Goal: Communication & Community: Answer question/provide support

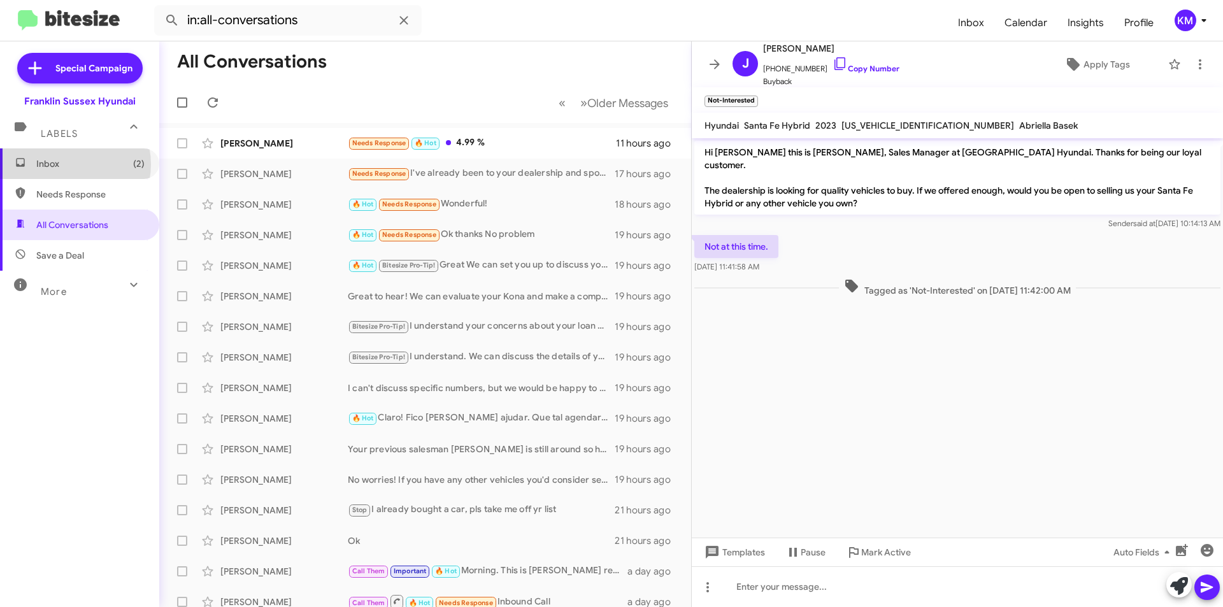
click at [66, 164] on span "Inbox (2)" at bounding box center [90, 163] width 108 height 13
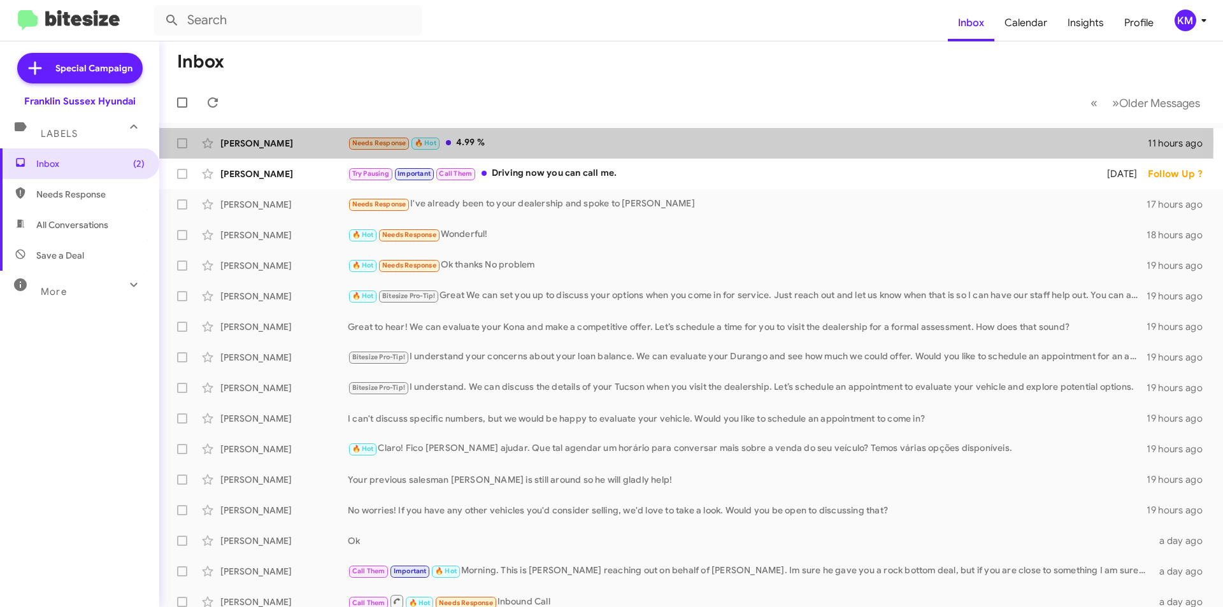
click at [479, 140] on div "Needs Response 🔥 Hot 4.99 %" at bounding box center [748, 143] width 800 height 15
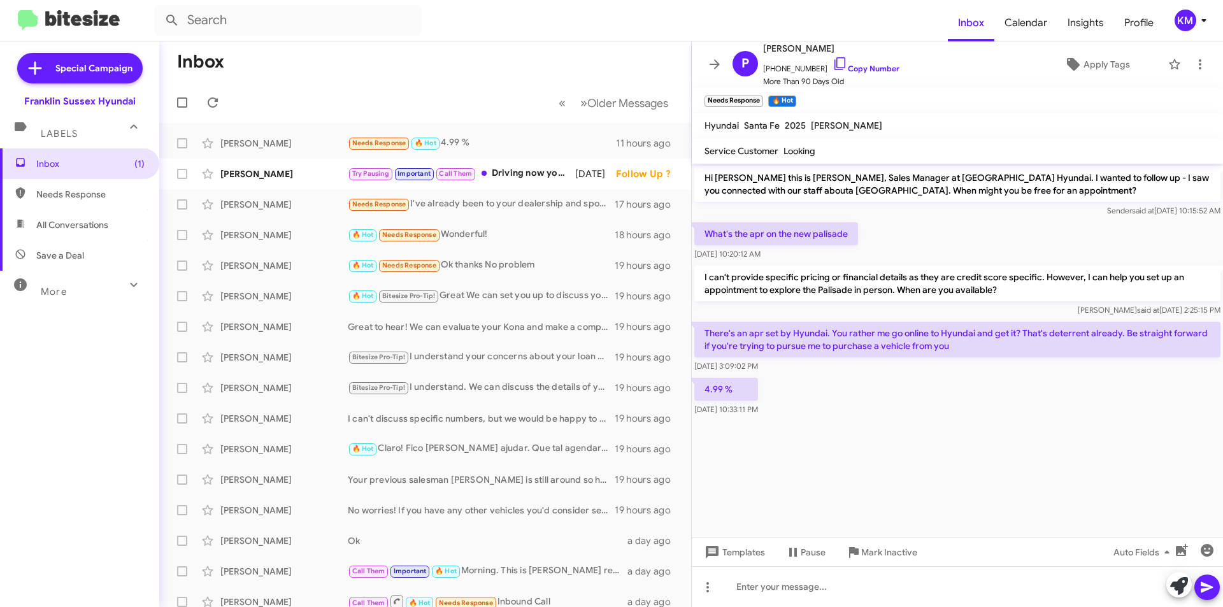
drag, startPoint x: 821, startPoint y: 48, endPoint x: 795, endPoint y: 46, distance: 26.8
click at [795, 46] on span "[PERSON_NAME]" at bounding box center [831, 48] width 136 height 15
copy span "Jones"
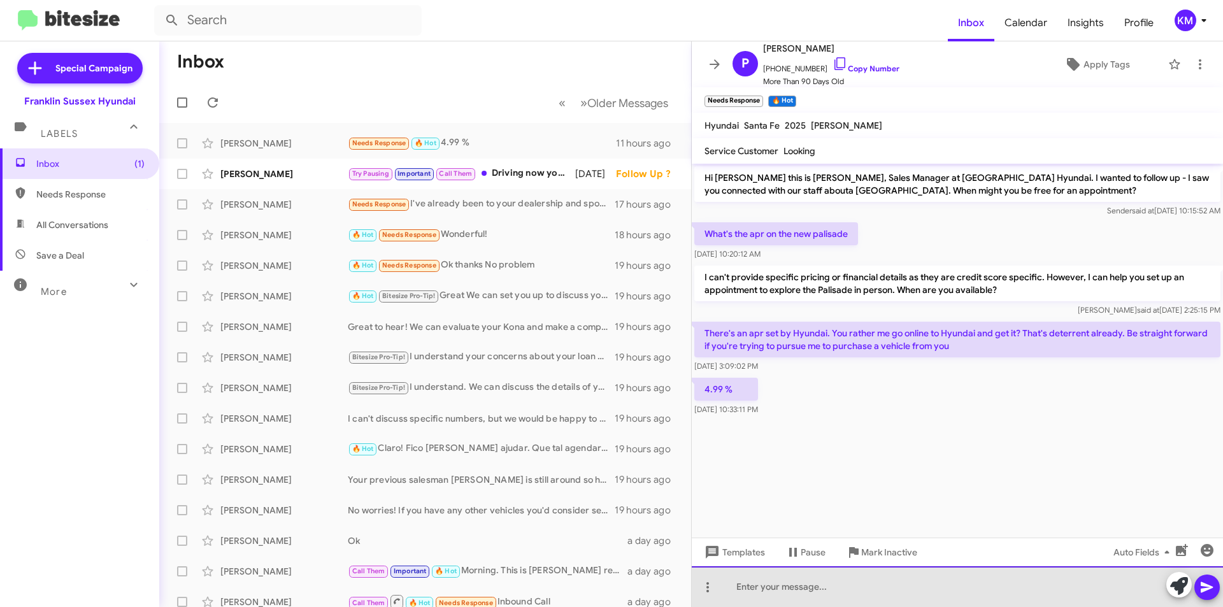
click at [760, 590] on div at bounding box center [957, 586] width 531 height 41
click at [851, 583] on div "Hey Patrick sorry about that was off yesterday and the AI" at bounding box center [957, 586] width 531 height 41
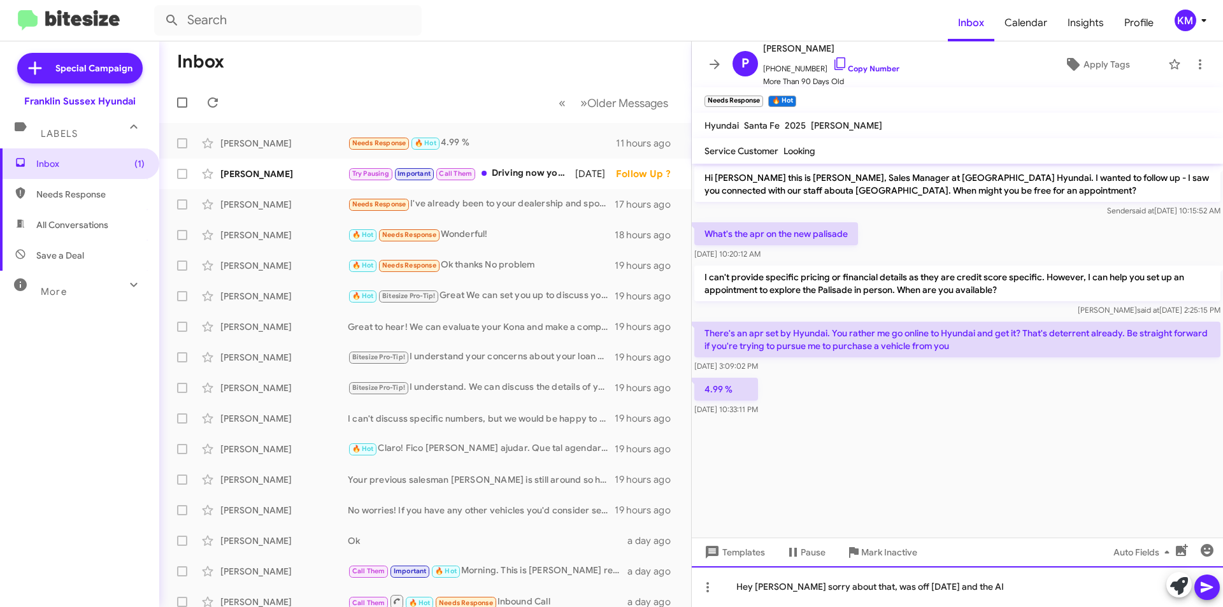
click at [984, 581] on div "Hey Patrick sorry about that, was off yesterday and the AI" at bounding box center [957, 586] width 531 height 41
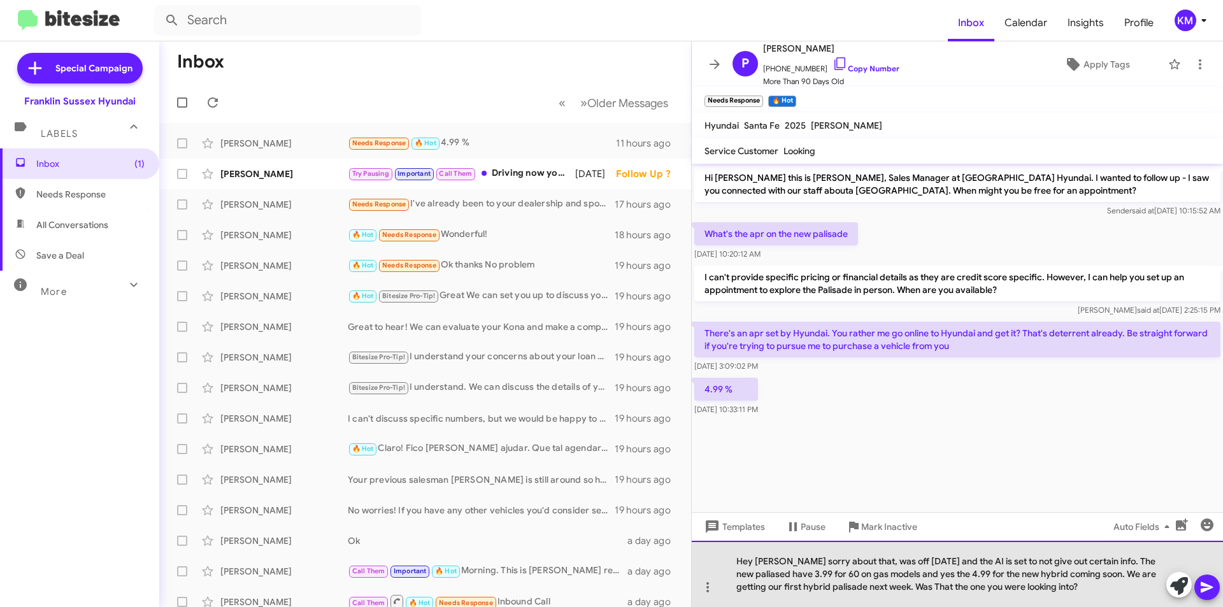
click at [760, 575] on div "Hey Patrick sorry about that, was off yesterday and the AI is set to not give o…" at bounding box center [957, 574] width 531 height 66
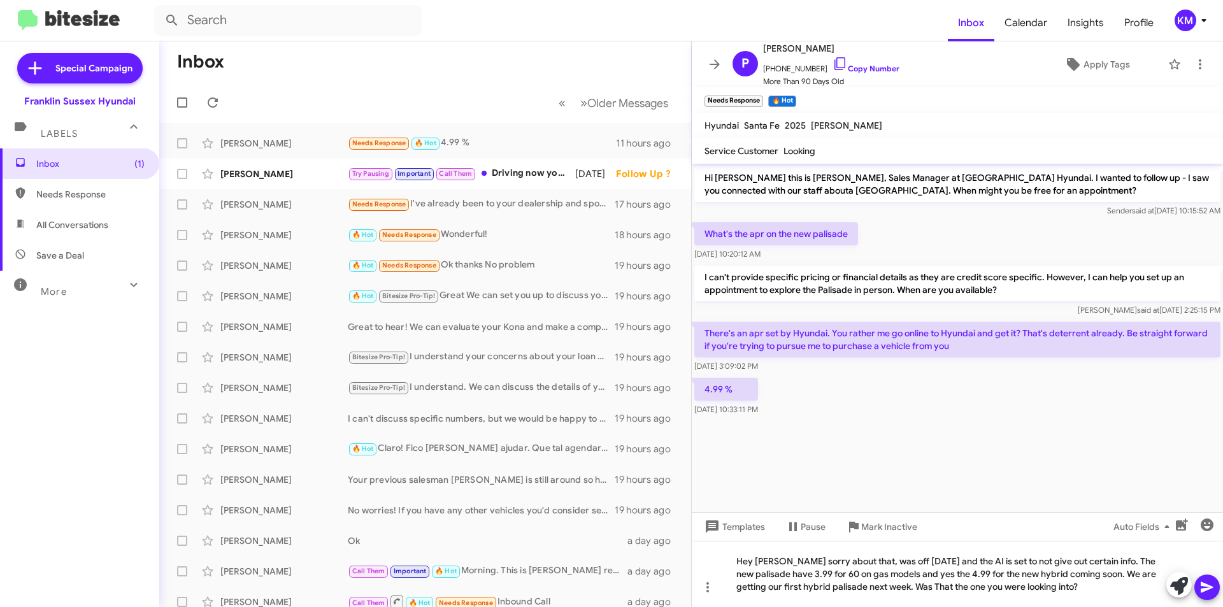
click at [1207, 591] on icon at bounding box center [1206, 586] width 15 height 15
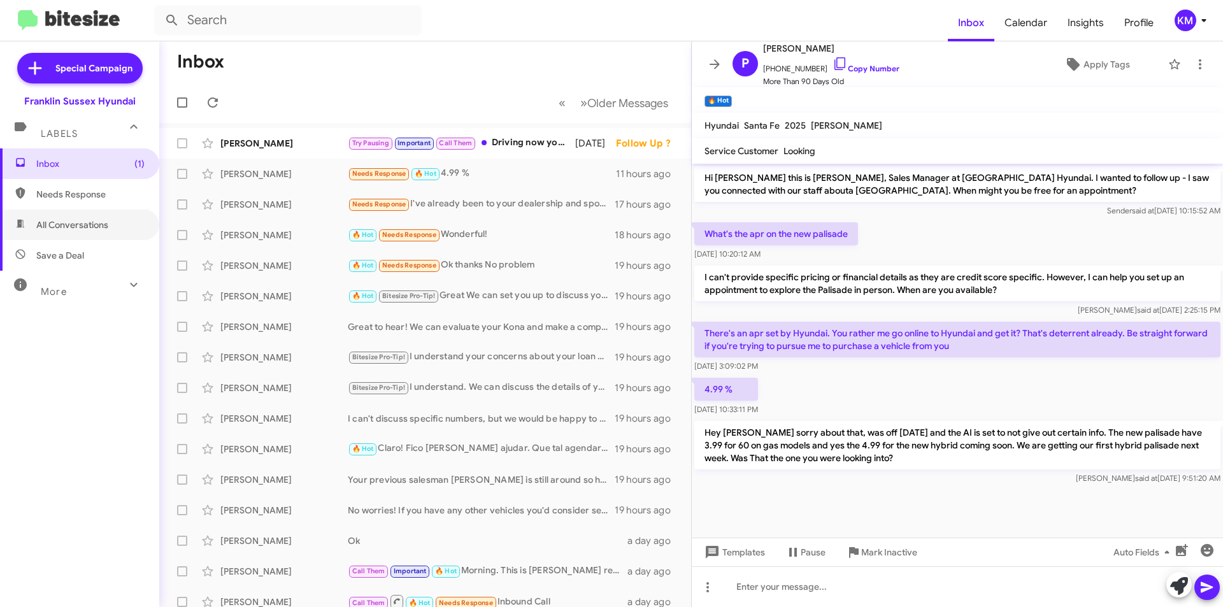
click at [74, 226] on span "All Conversations" at bounding box center [72, 224] width 72 height 13
type input "in:all-conversations"
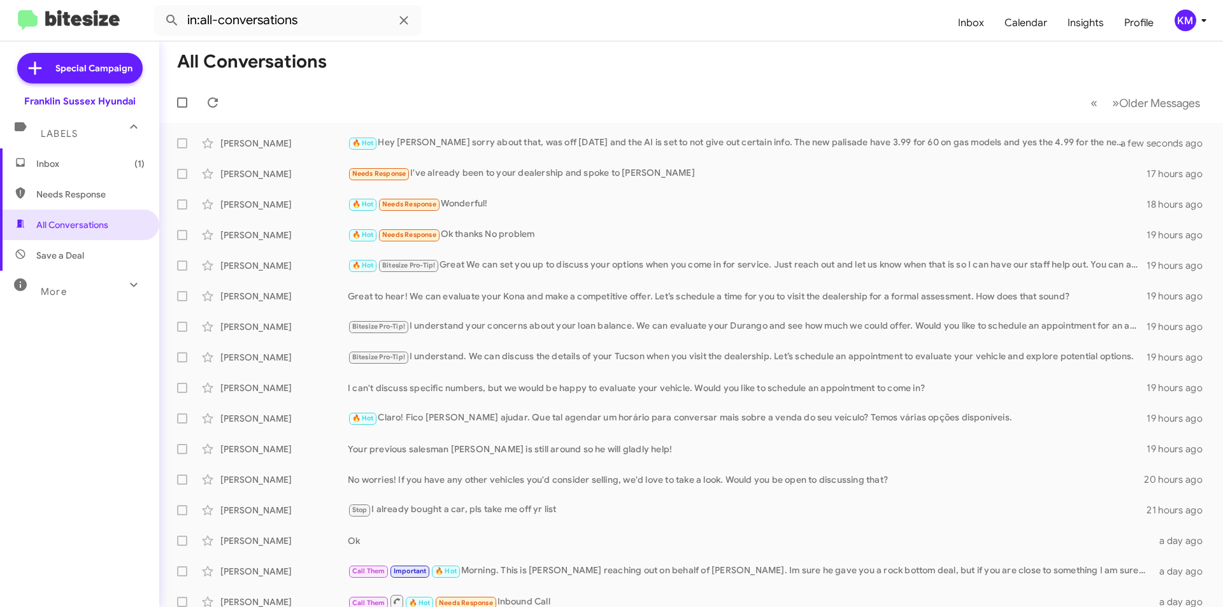
click at [493, 202] on div "🔥 Hot Needs Response Wonderful!" at bounding box center [747, 204] width 798 height 15
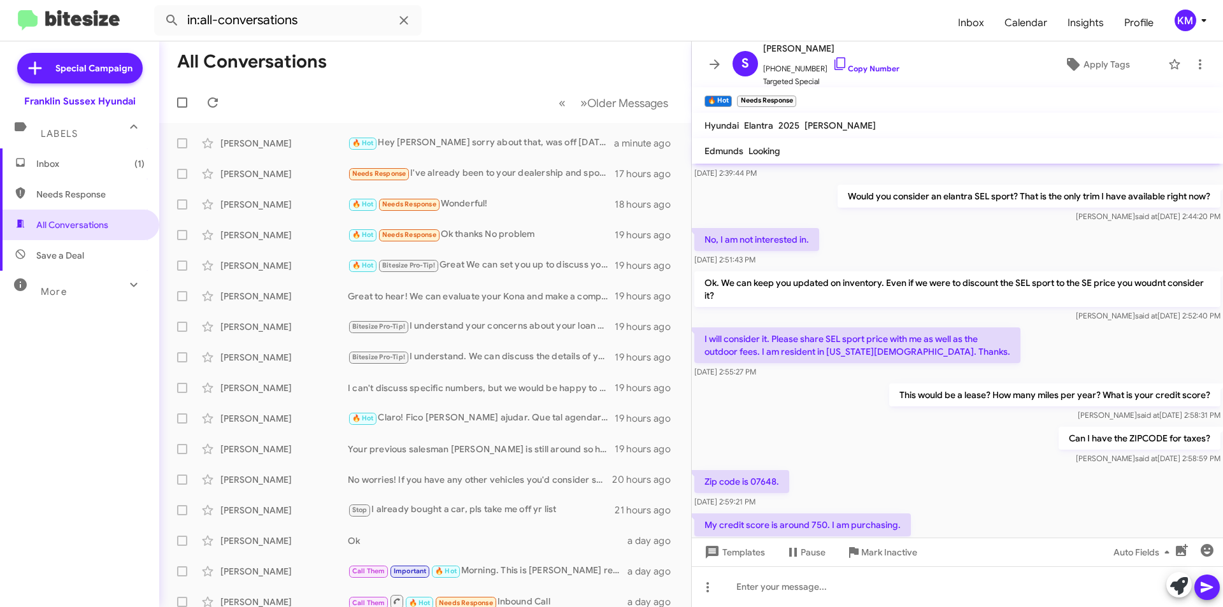
scroll to position [476, 0]
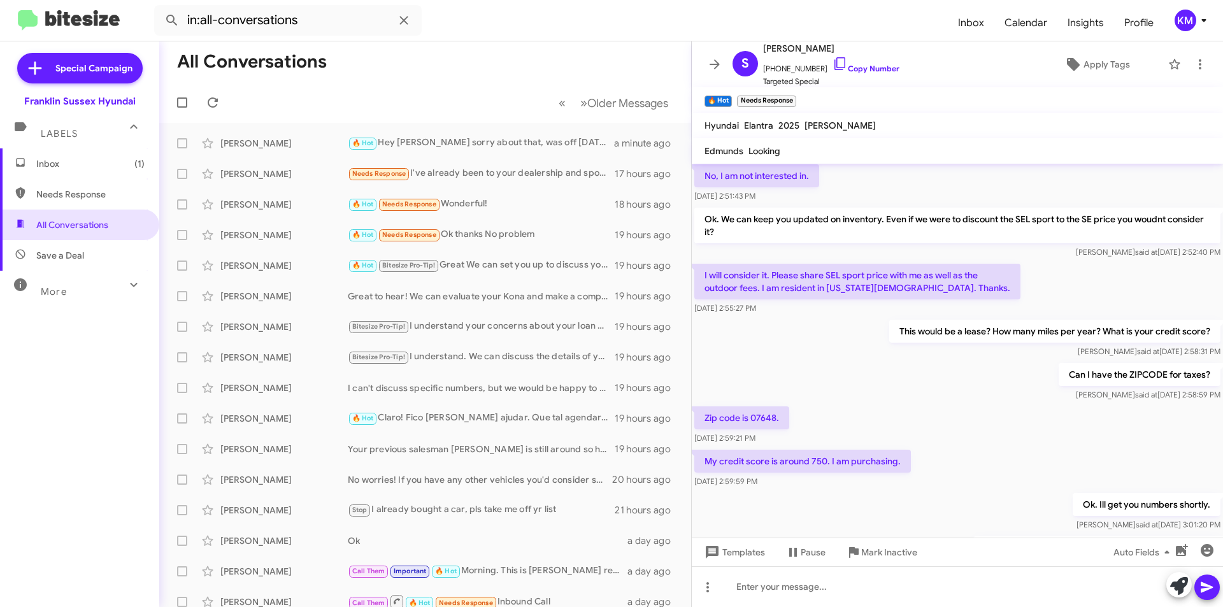
click at [506, 239] on div "🔥 Hot Needs Response Ok thanks No problem" at bounding box center [481, 234] width 267 height 15
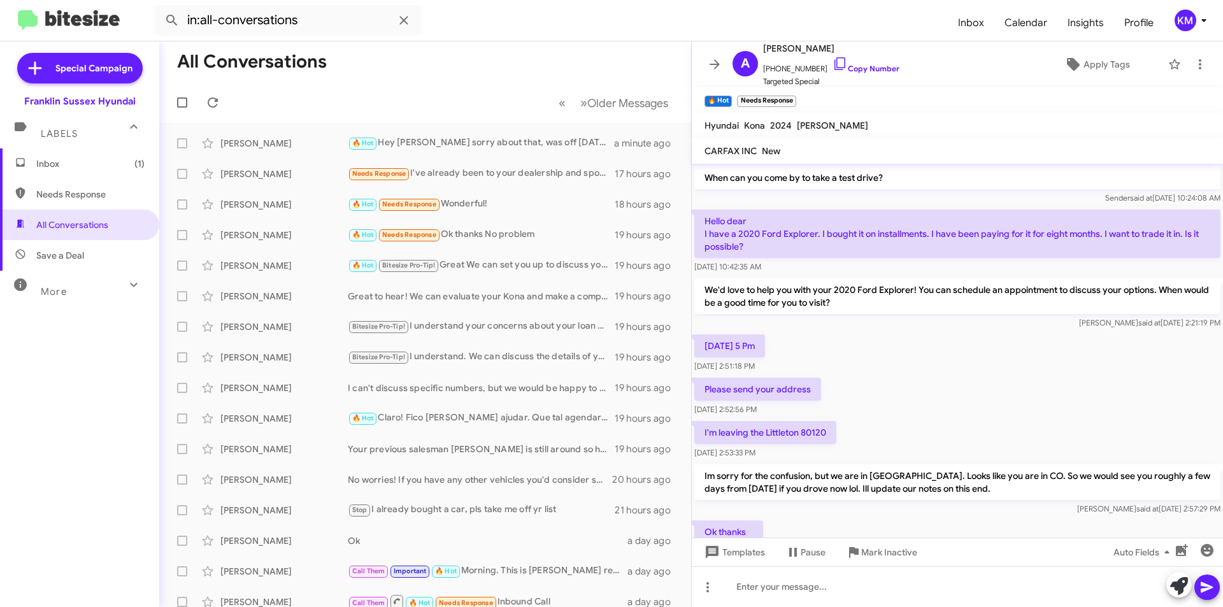
scroll to position [125, 0]
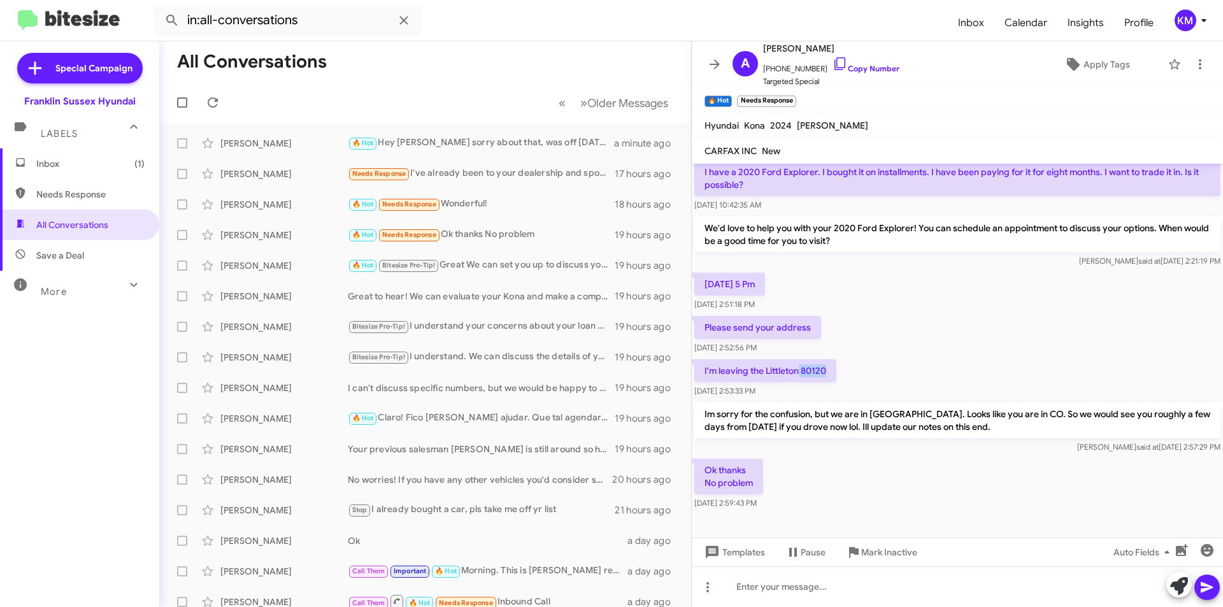
drag, startPoint x: 830, startPoint y: 373, endPoint x: 798, endPoint y: 371, distance: 31.3
click at [798, 371] on p "I'm leaving the Littleton 80120" at bounding box center [765, 370] width 142 height 23
click at [487, 264] on div "🔥 Hot Bitesize Pro-Tip! Great We can set you up to discuss your options when yo…" at bounding box center [481, 265] width 267 height 15
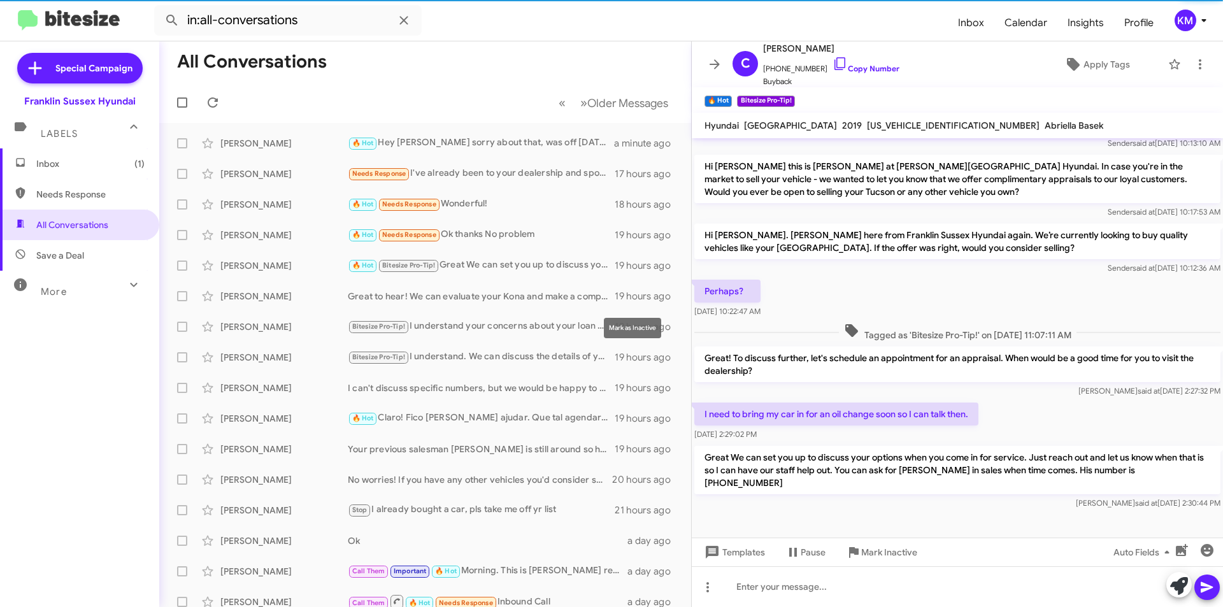
scroll to position [55, 0]
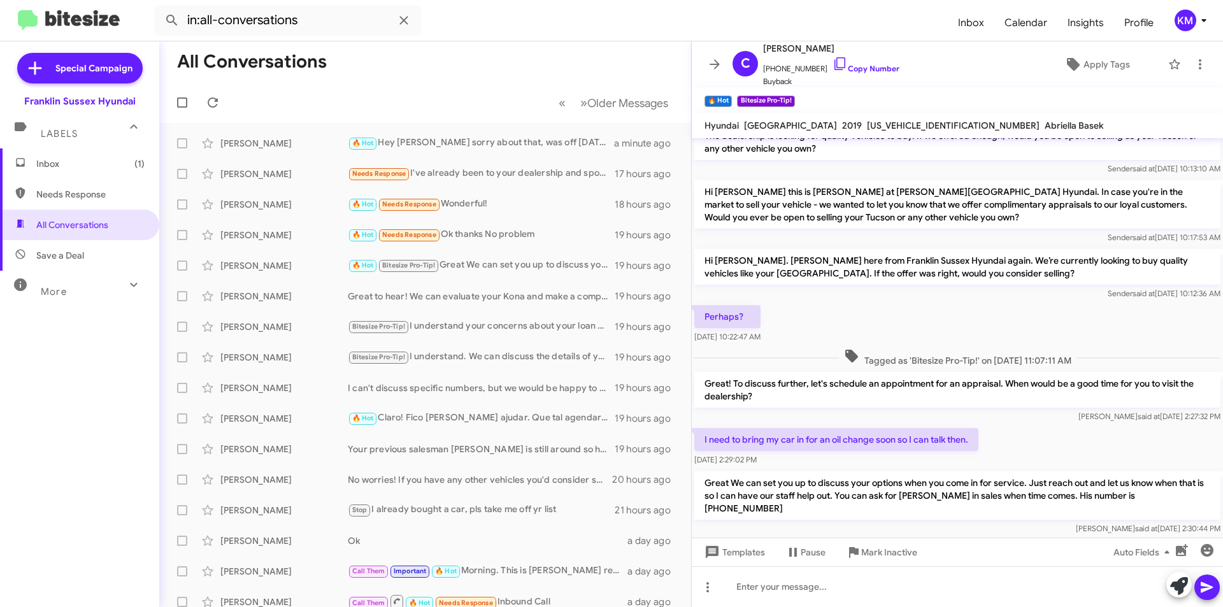
click at [1027, 425] on div "I need to bring my car in for an oil change soon so I can talk then. Oct 8, 202…" at bounding box center [957, 446] width 531 height 43
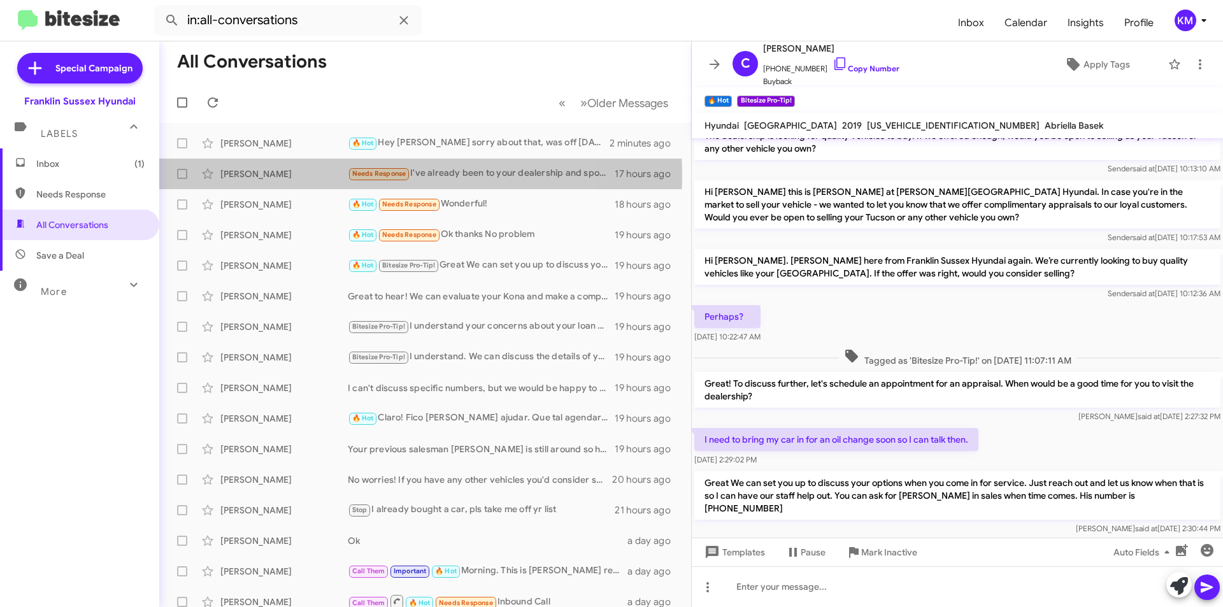
click at [315, 176] on div "[PERSON_NAME]" at bounding box center [283, 173] width 127 height 13
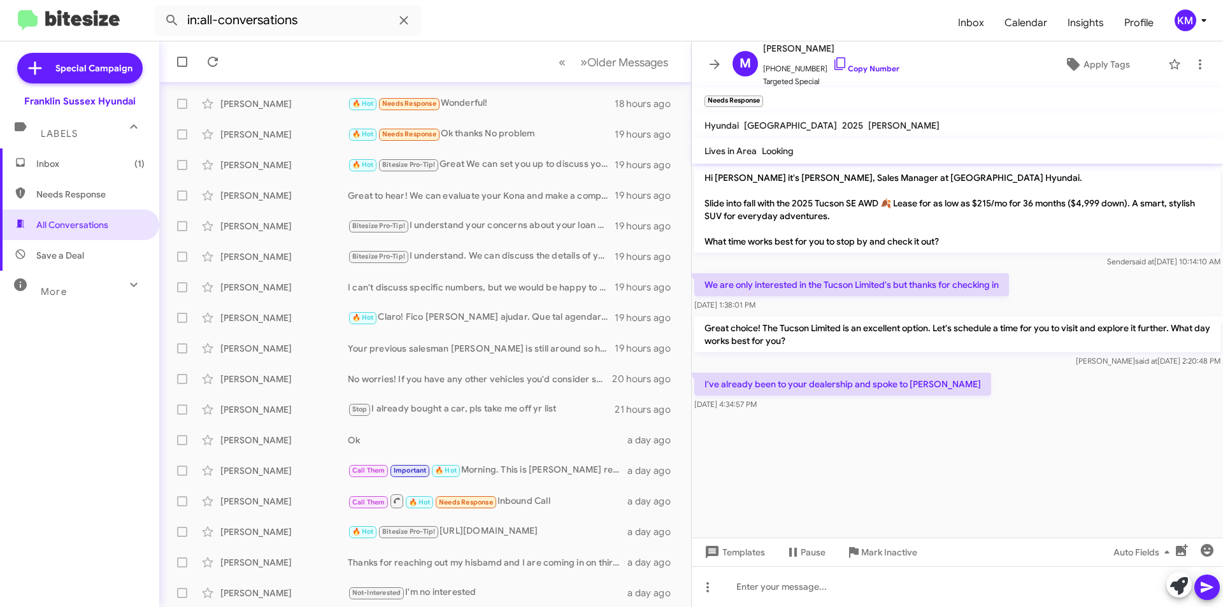
scroll to position [127, 0]
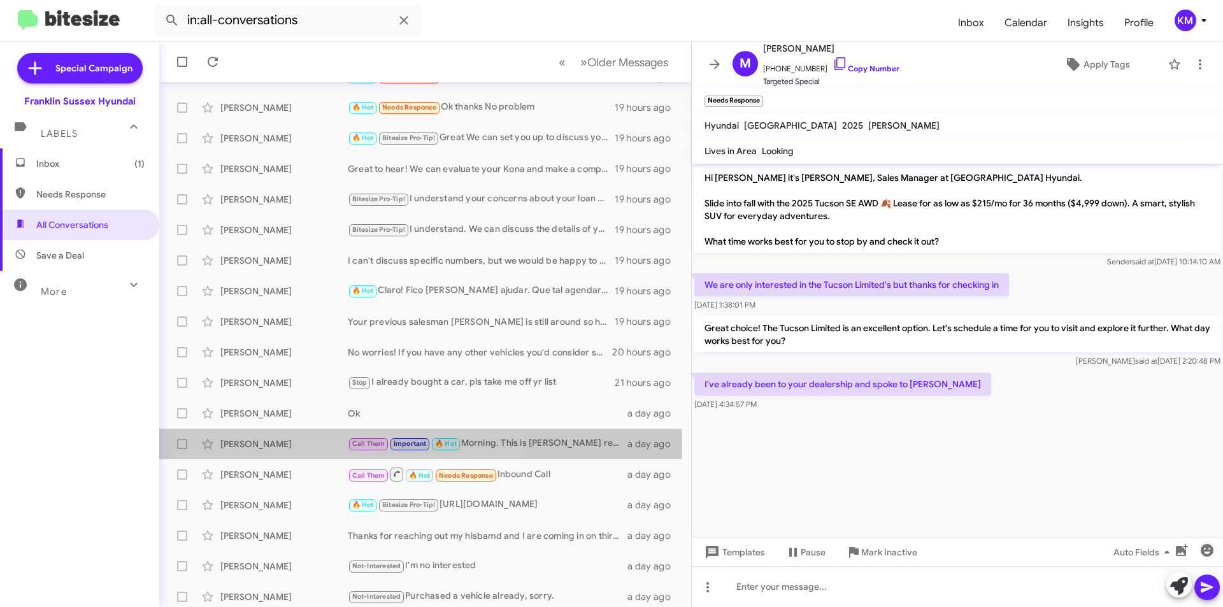
click at [280, 448] on div "[PERSON_NAME]" at bounding box center [283, 443] width 127 height 13
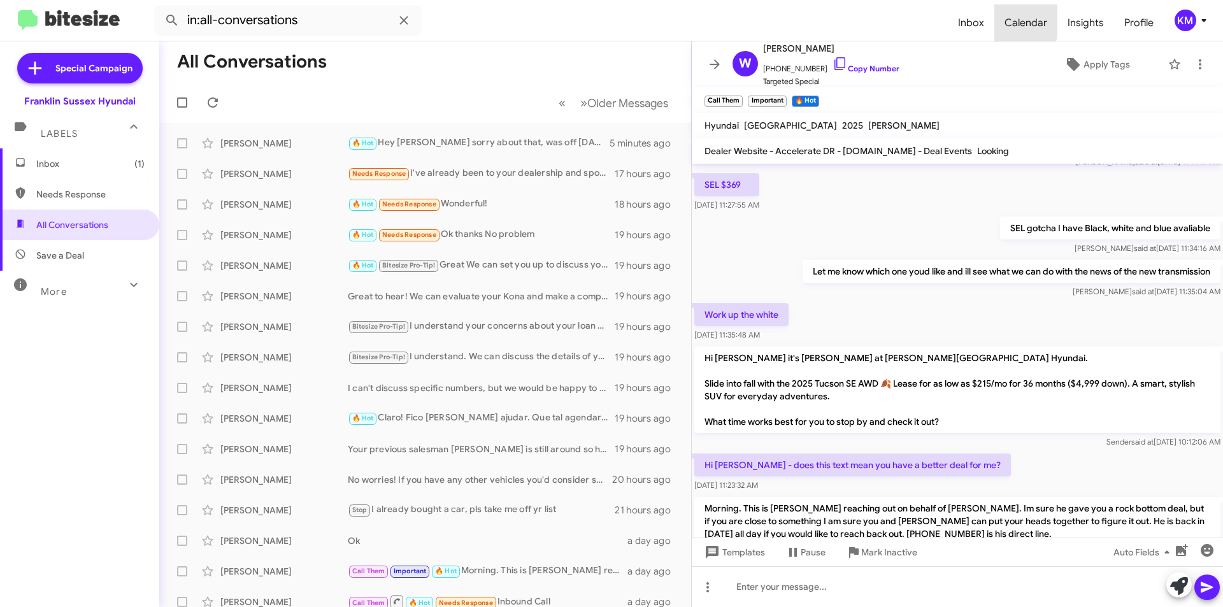
click at [1012, 17] on span "Calendar" at bounding box center [1025, 22] width 63 height 37
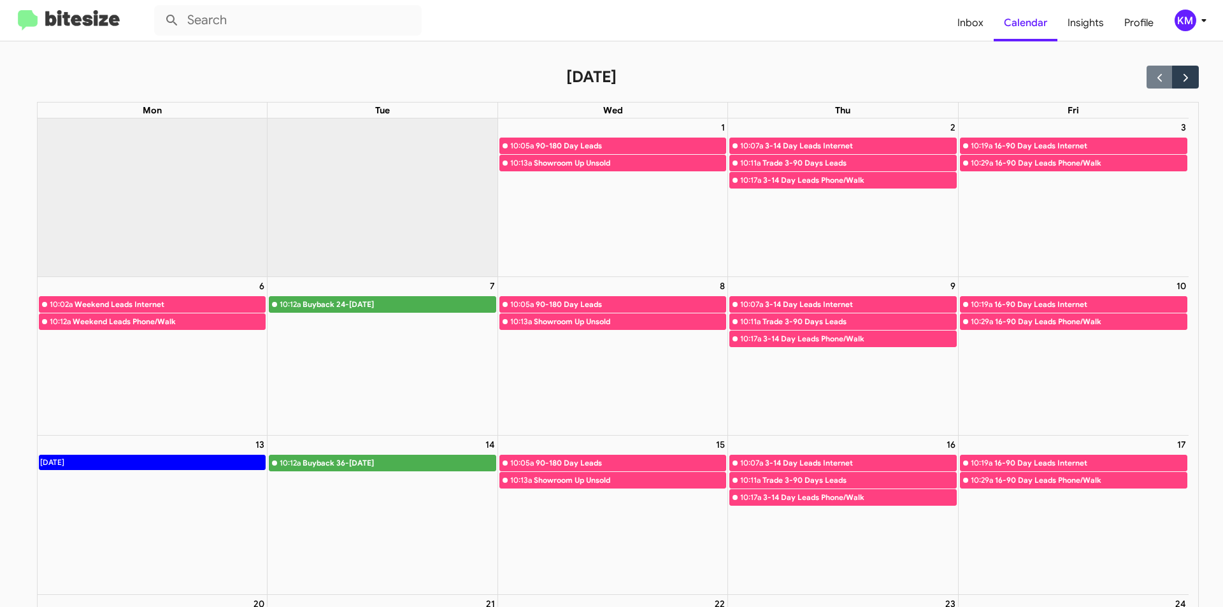
click at [584, 303] on div "90-180 Day Leads" at bounding box center [631, 304] width 190 height 13
click at [572, 325] on div "Showroom Up Unsold" at bounding box center [630, 321] width 192 height 13
click at [588, 411] on div "8 10:05a 90-180 Day Leads 10:13a Showroom Up Unsold" at bounding box center [612, 356] width 229 height 159
click at [972, 20] on span "Inbox" at bounding box center [970, 22] width 46 height 37
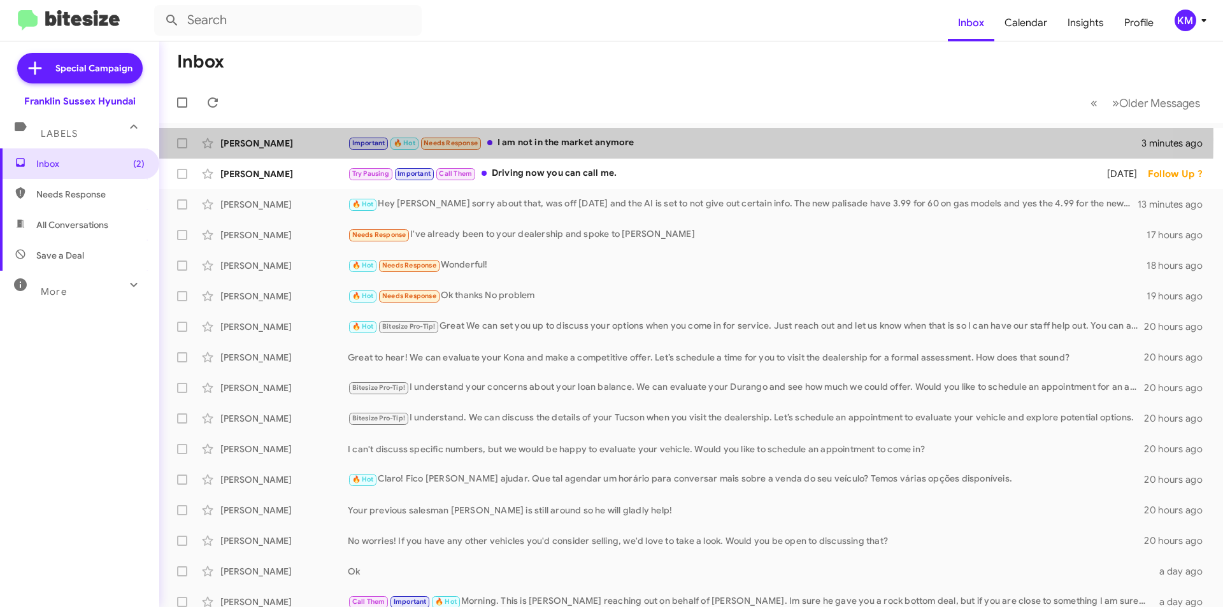
click at [546, 139] on div "Important 🔥 Hot Needs Response I am not in the market anymore" at bounding box center [744, 143] width 793 height 15
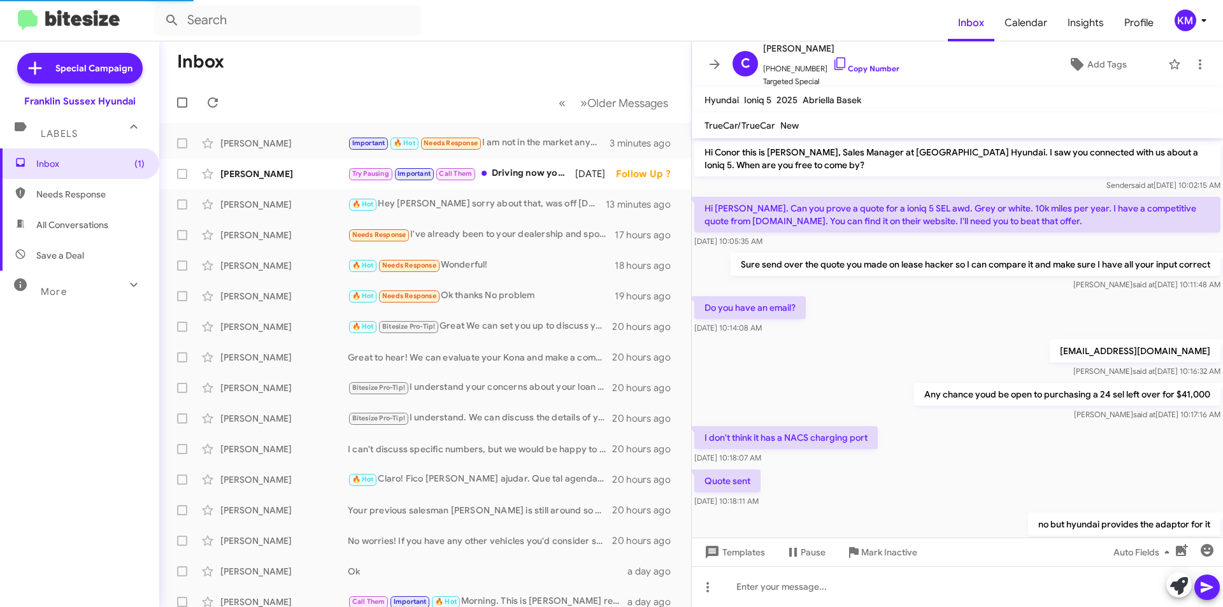
scroll to position [480, 0]
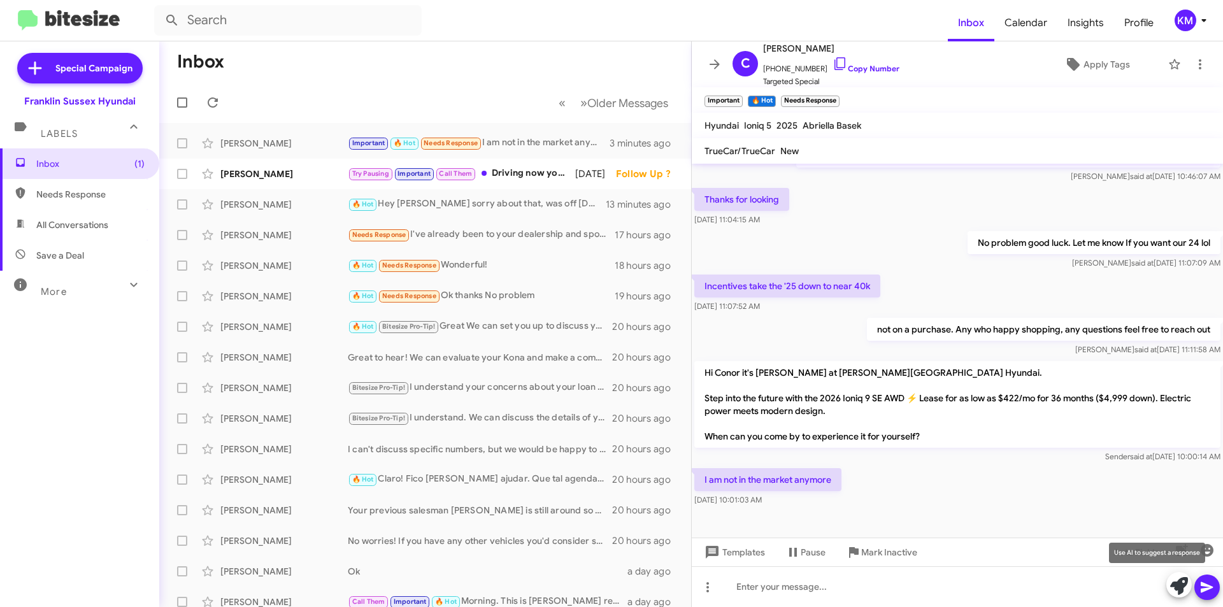
click at [1175, 597] on span at bounding box center [1179, 586] width 18 height 28
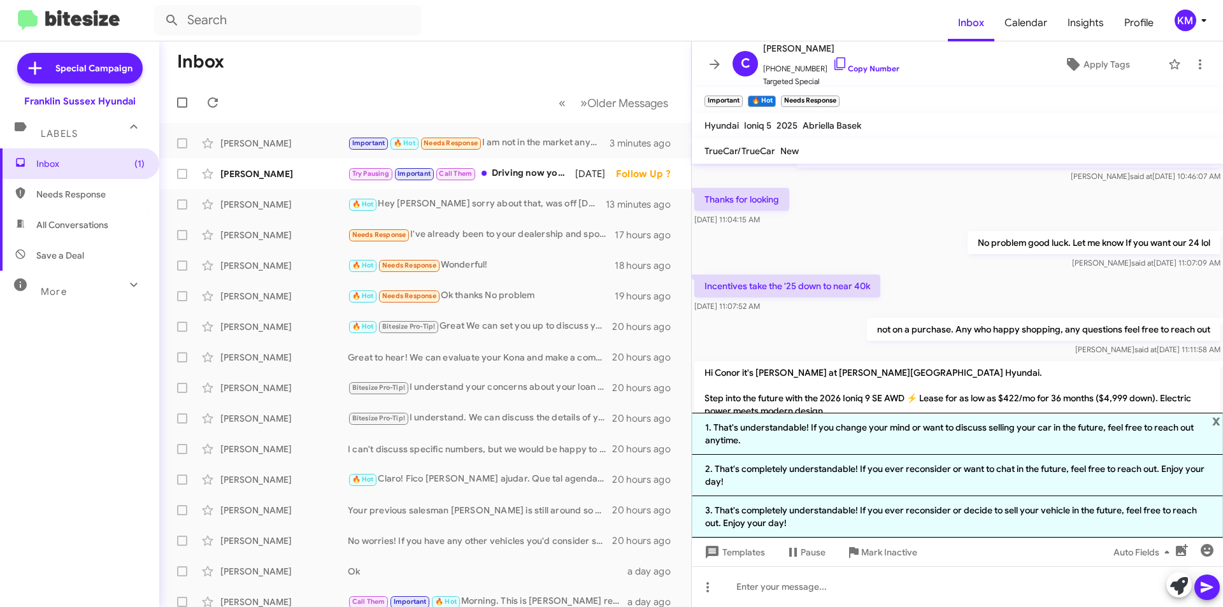
click at [854, 475] on li "2. That's completely understandable! If you ever reconsider or want to chat in …" at bounding box center [957, 475] width 531 height 41
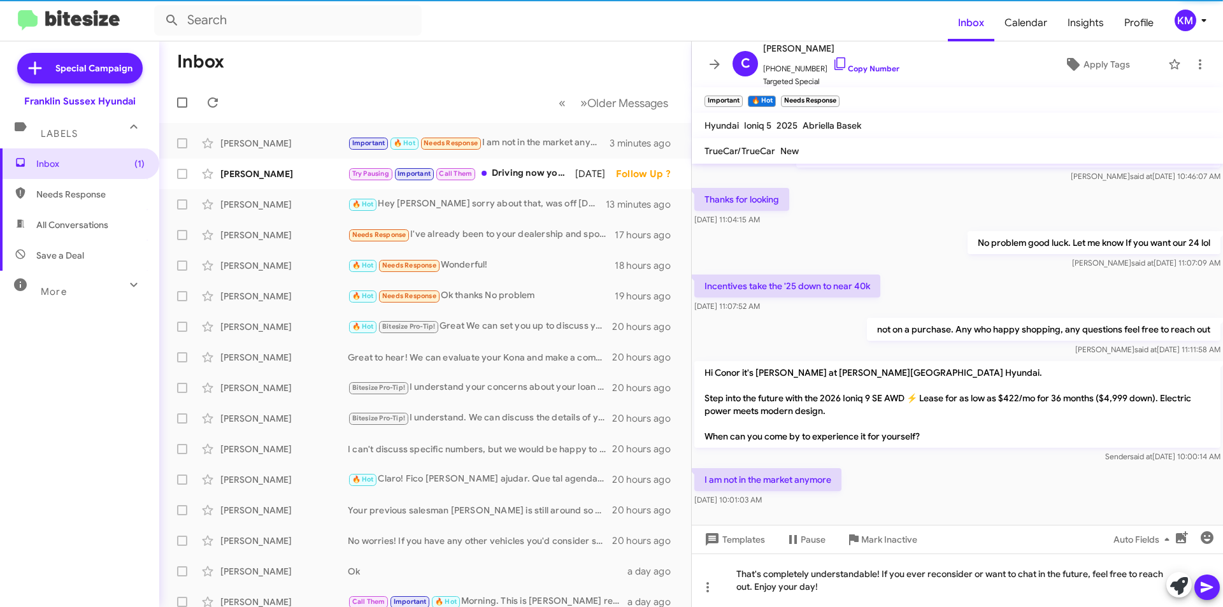
click at [1202, 589] on icon at bounding box center [1206, 587] width 12 height 11
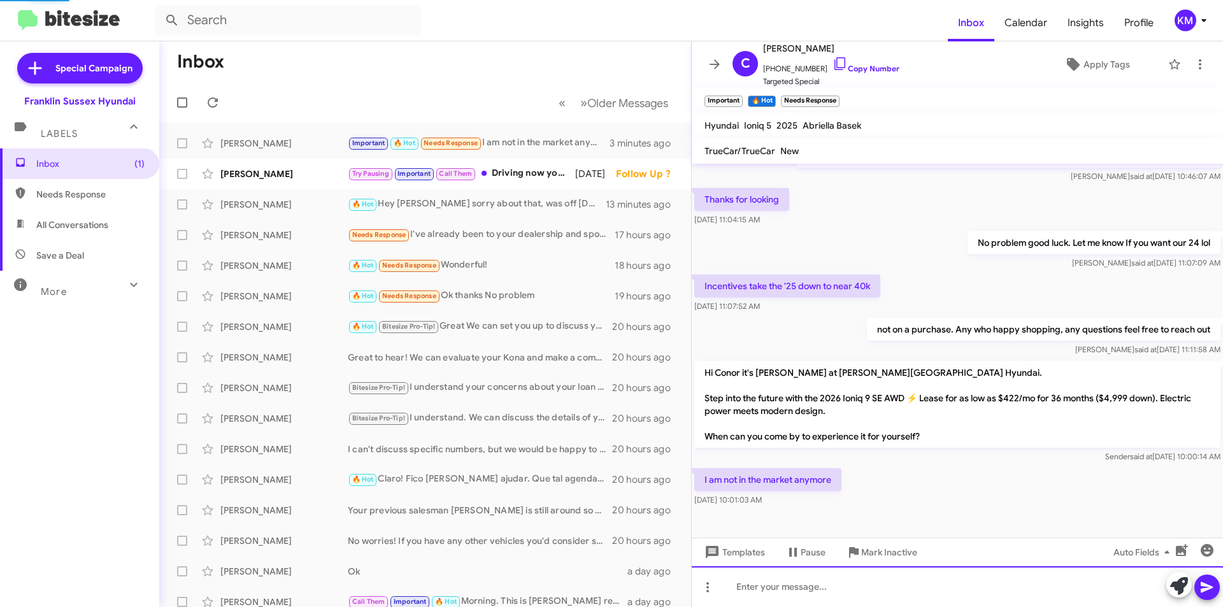
scroll to position [0, 0]
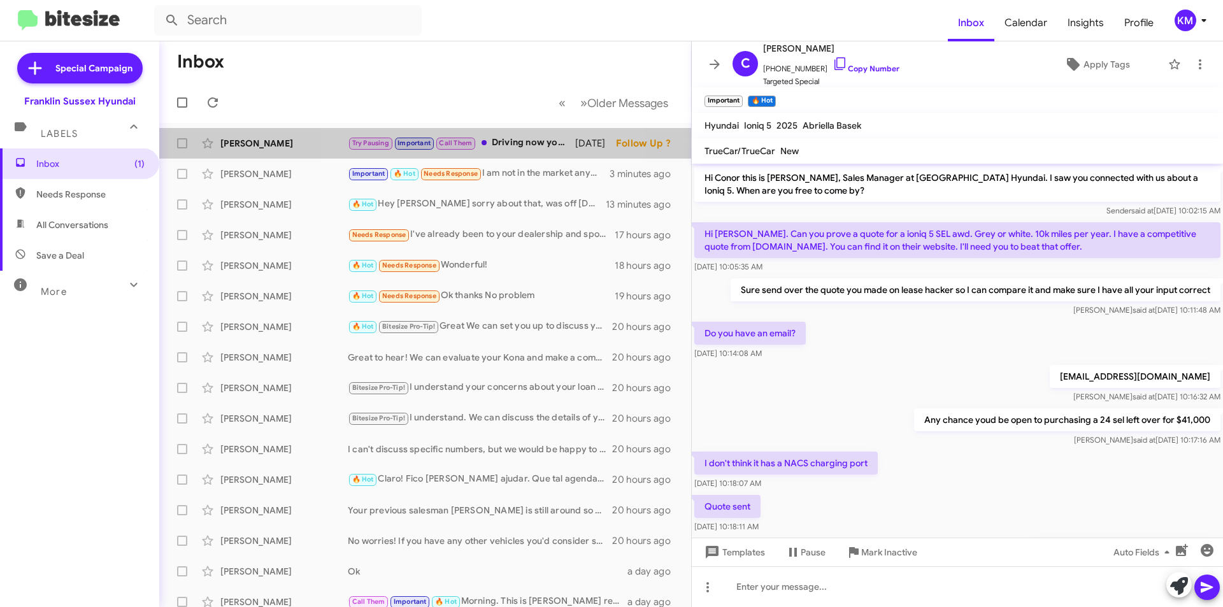
click at [490, 143] on div "Try Pausing Important Call Them Driving now you can call me." at bounding box center [461, 143] width 227 height 15
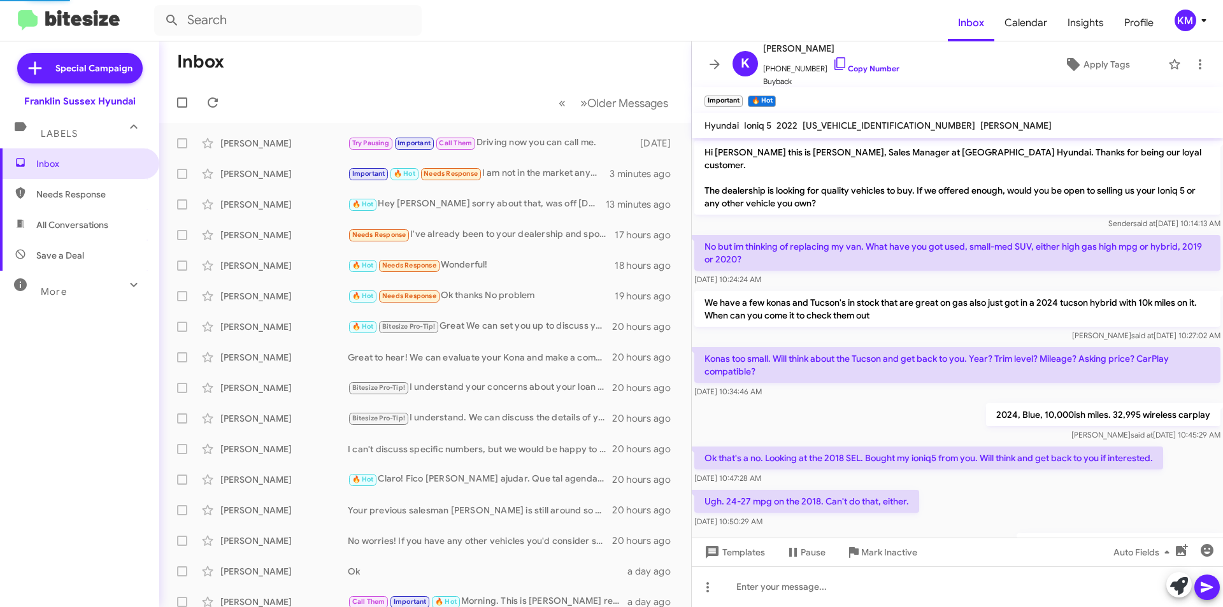
scroll to position [527, 0]
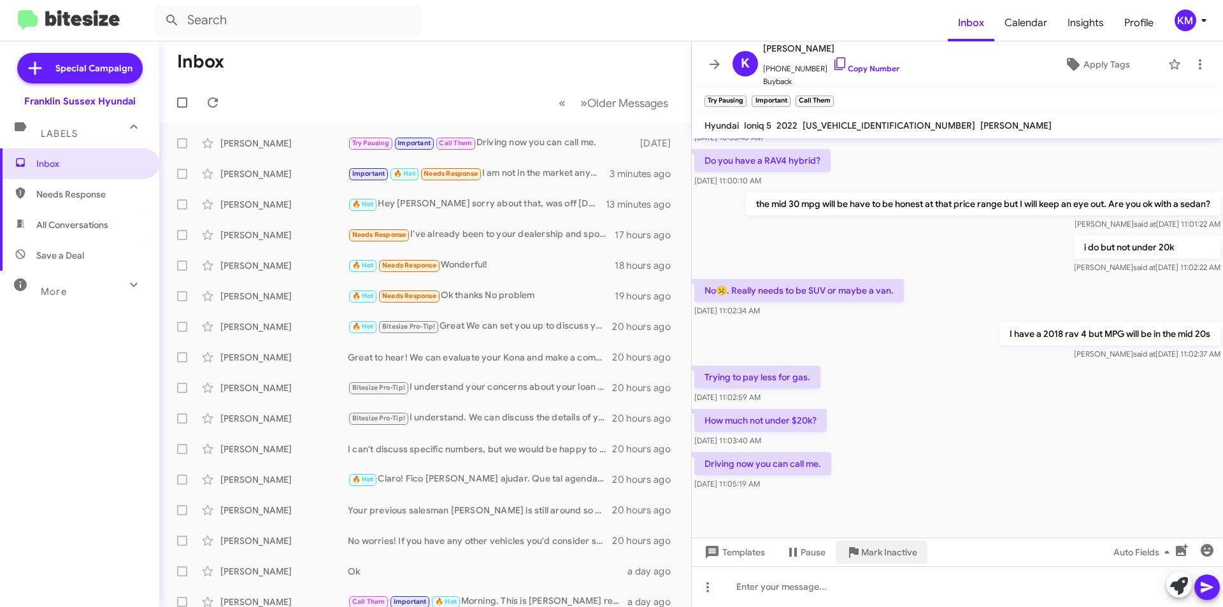
click at [874, 553] on span "Mark Inactive" at bounding box center [889, 552] width 56 height 23
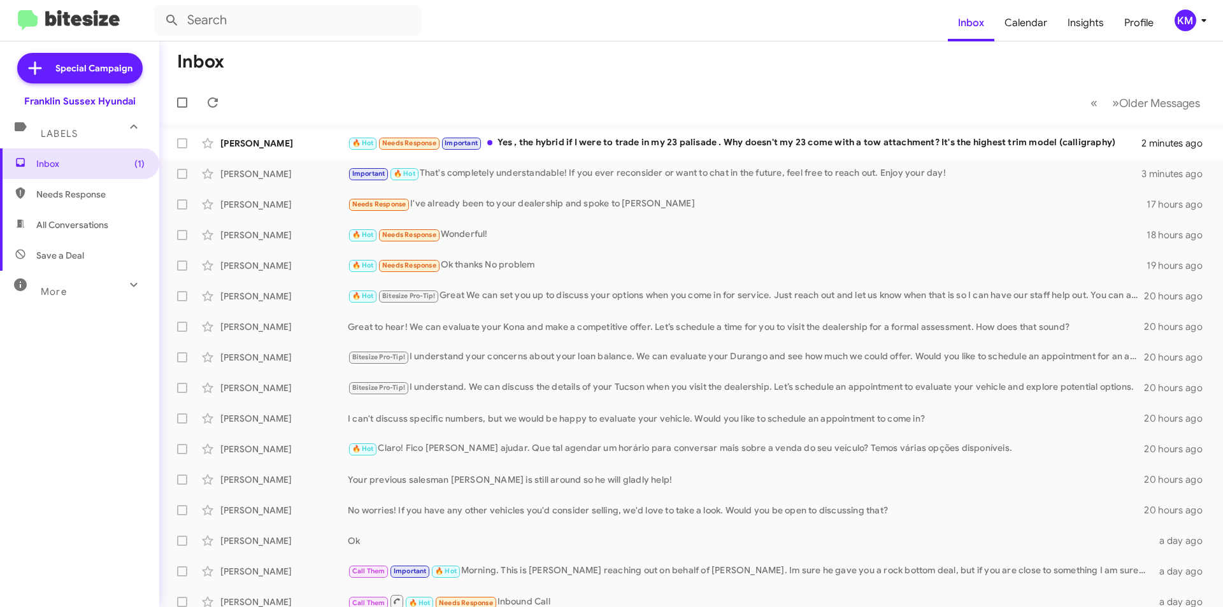
click at [560, 143] on div "🔥 Hot Needs Response Important Yes , the hybrid if I were to trade in my 23 pal…" at bounding box center [744, 143] width 793 height 15
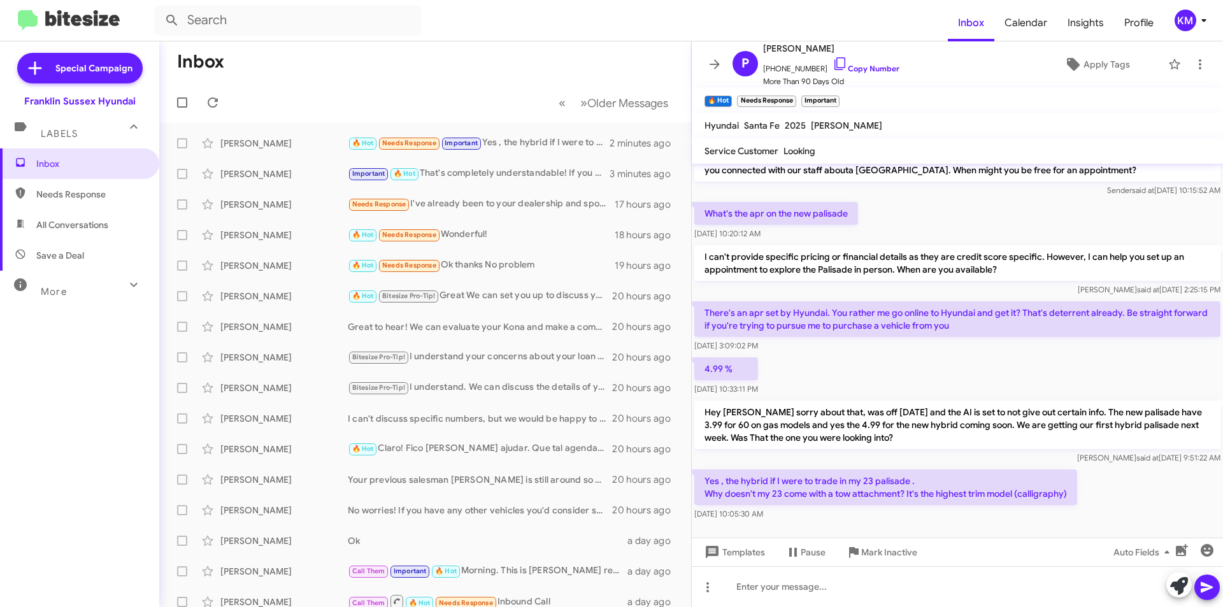
scroll to position [28, 0]
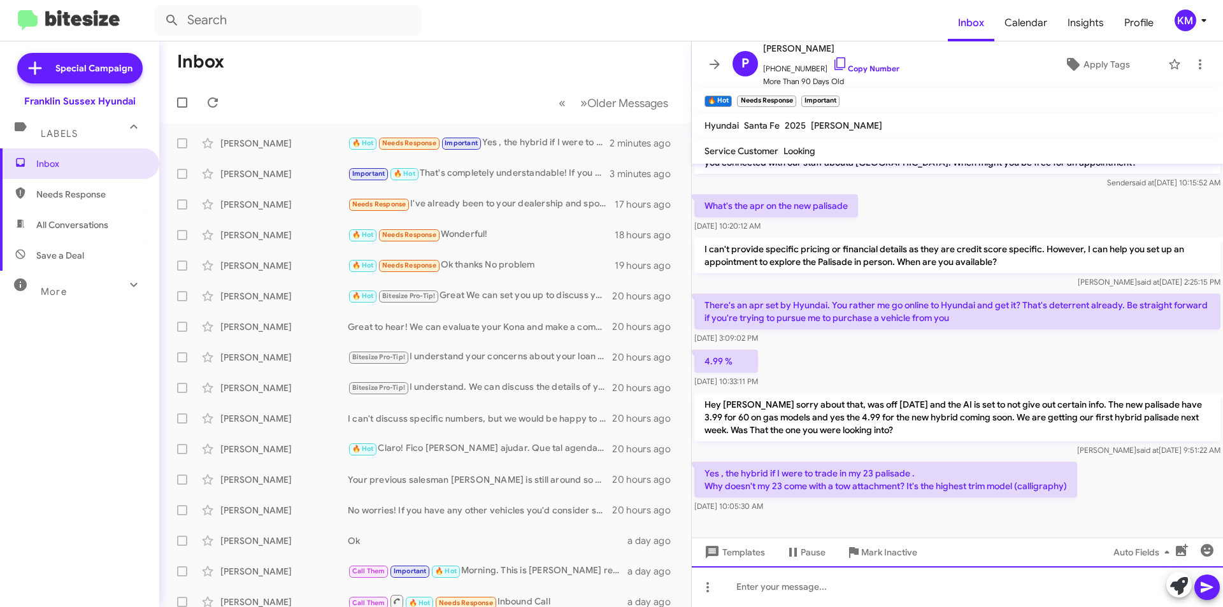
click at [740, 584] on div at bounding box center [957, 586] width 531 height 41
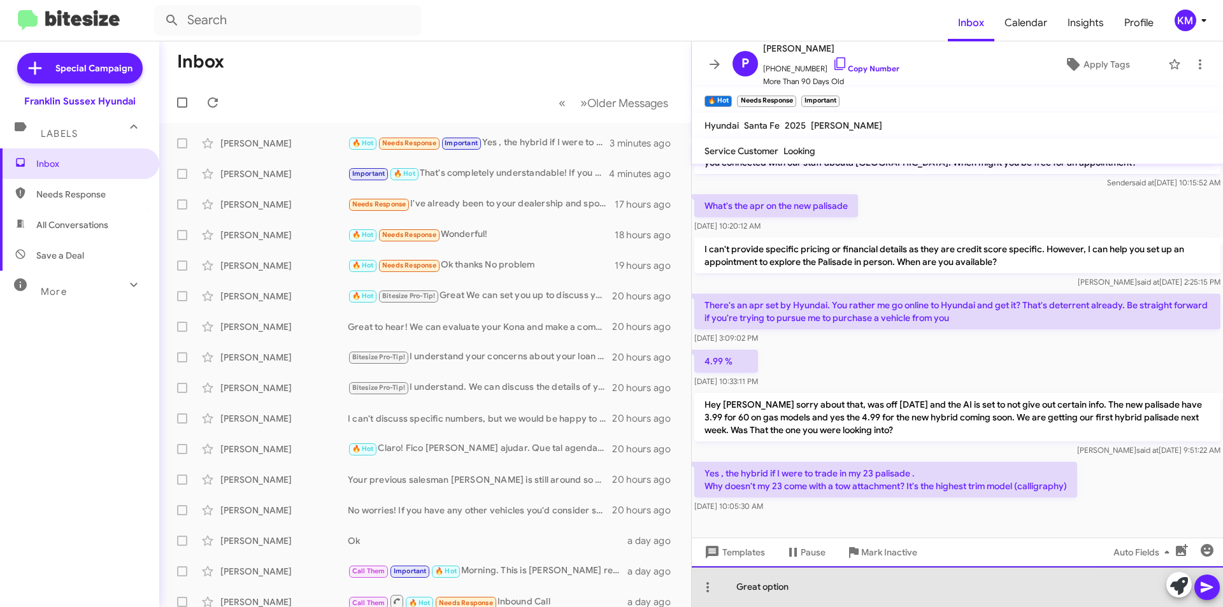
click at [755, 593] on div "Great option" at bounding box center [957, 586] width 531 height 41
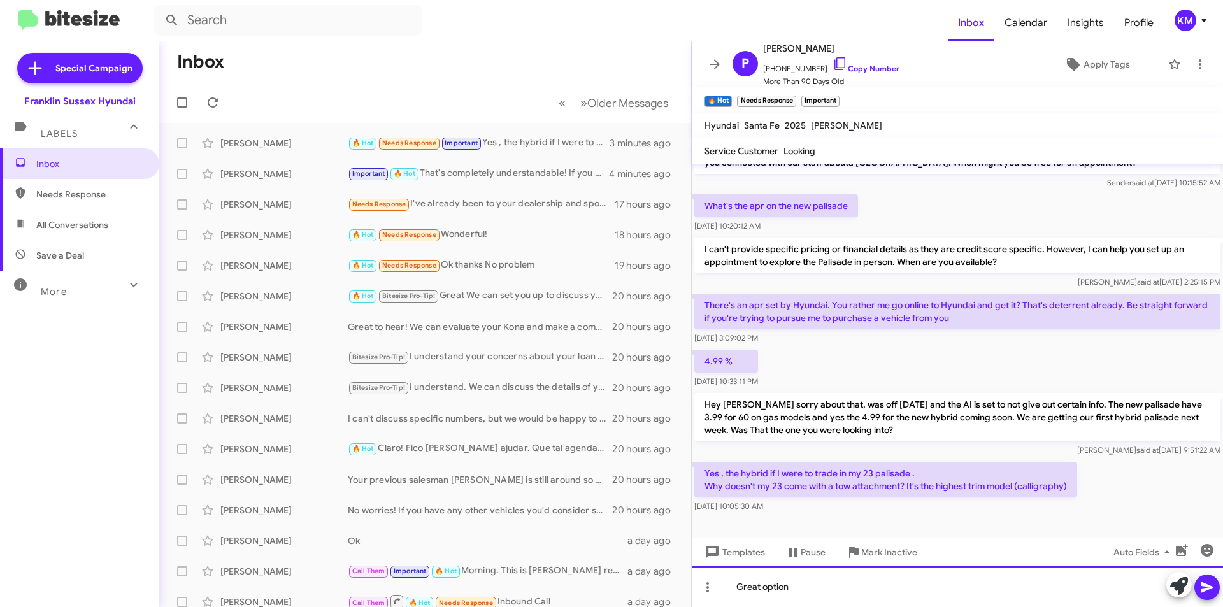
click at [796, 586] on div "Great option" at bounding box center [957, 586] width 531 height 41
click at [966, 583] on div "Great option from what I have been hearing the new redesgin is awesome." at bounding box center [957, 586] width 531 height 41
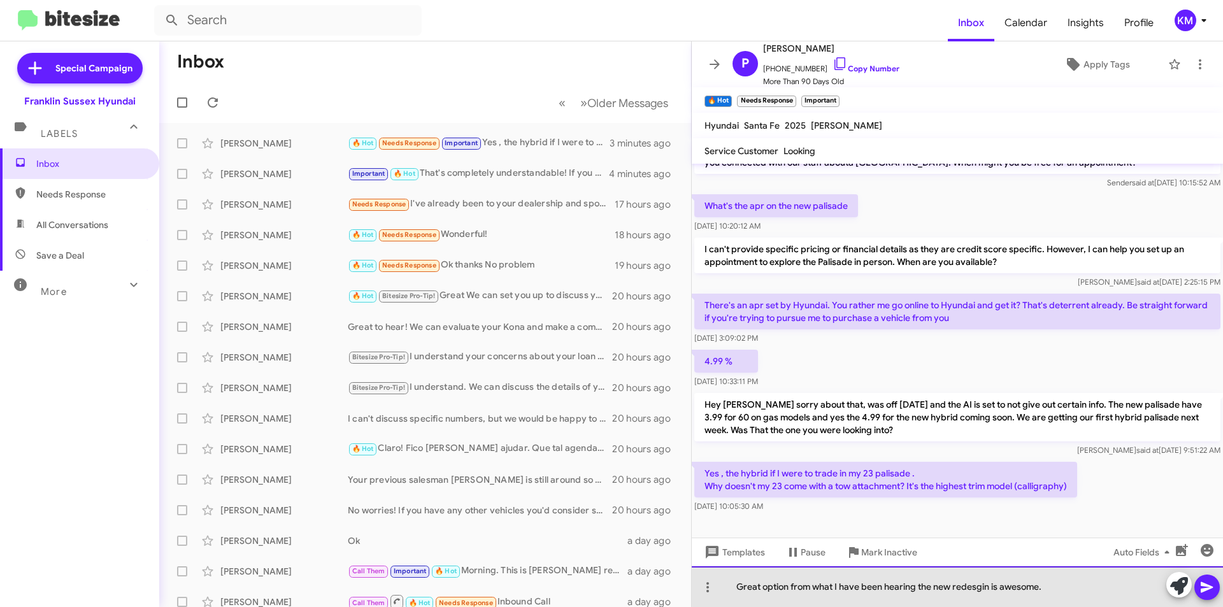
click at [963, 588] on div "Great option from what I have been hearing the new redesgin is awesome." at bounding box center [957, 586] width 531 height 41
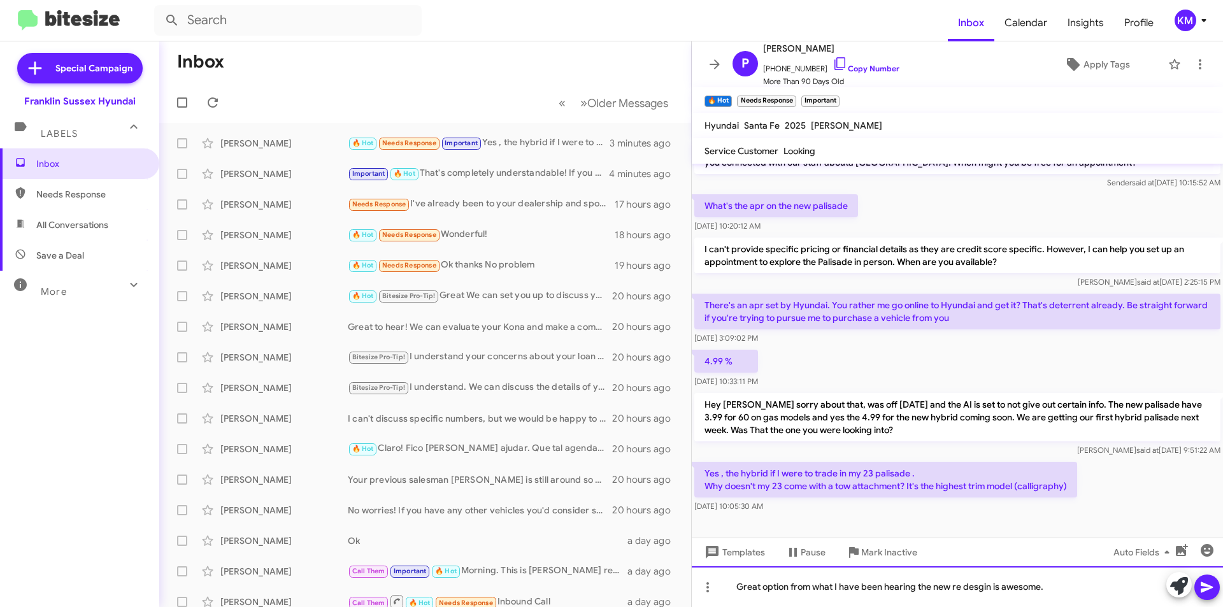
click at [981, 588] on div "Great option from what I have been hearing the new re desgin is awesome." at bounding box center [957, 586] width 531 height 41
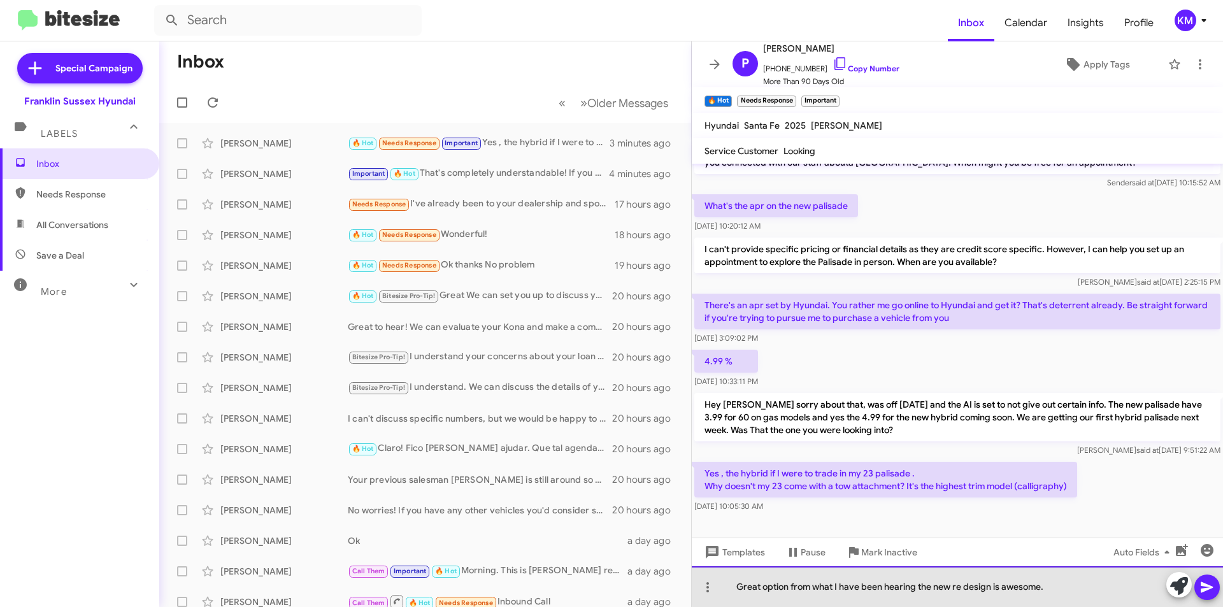
click at [1053, 585] on div "Great option from what I have been hearing the new re design is awesome." at bounding box center [957, 586] width 531 height 41
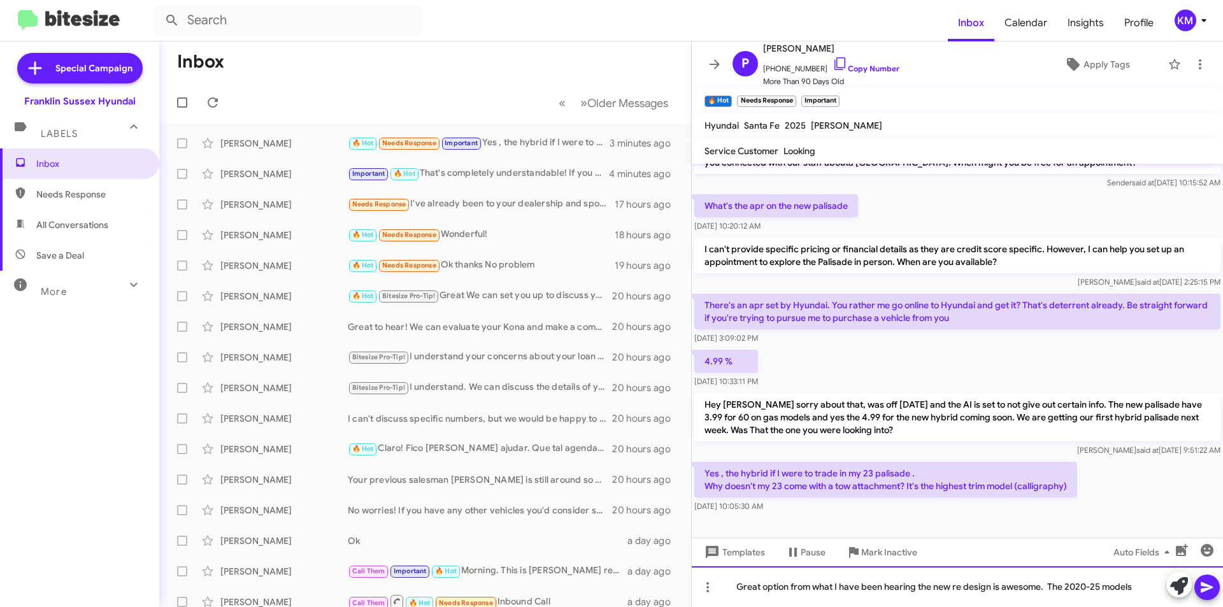
click at [1047, 583] on div "Great option from what I have been hearing the new re design is awesome. The 20…" at bounding box center [957, 586] width 531 height 41
click at [1150, 584] on div "Great option from what I have been hearing the new re design is awesome. for th…" at bounding box center [957, 586] width 531 height 41
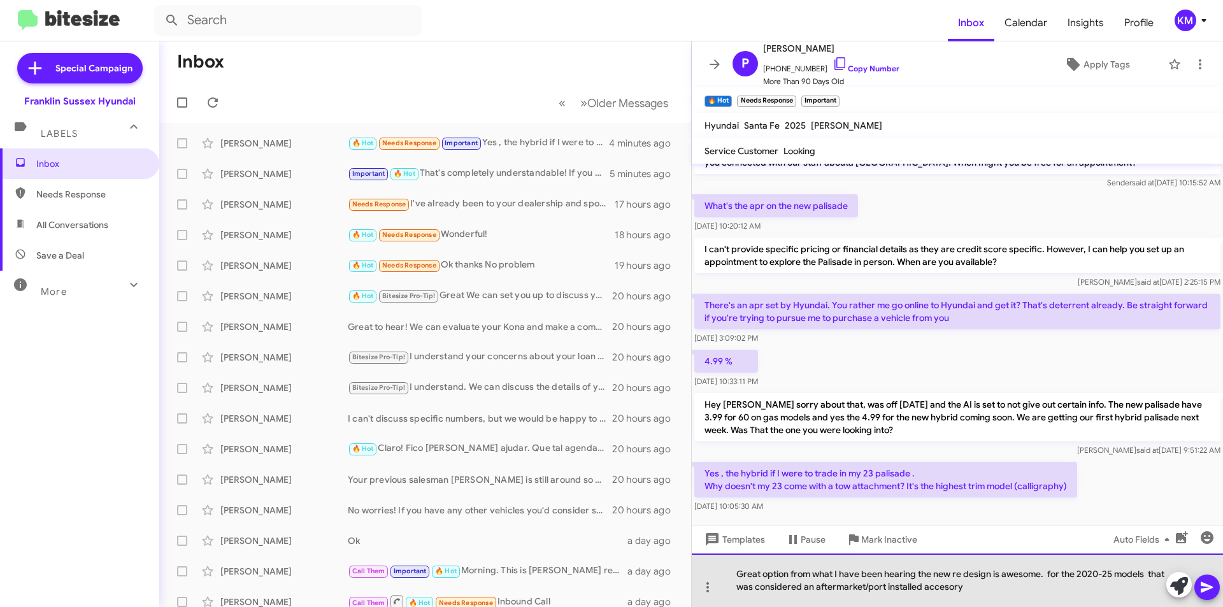
click at [960, 590] on div "Great option from what I have been hearing the new re design is awesome. for th…" at bounding box center [957, 579] width 531 height 53
click at [988, 585] on div "Great option from what I have been hearing the new re design is awesome. for th…" at bounding box center [957, 579] width 531 height 53
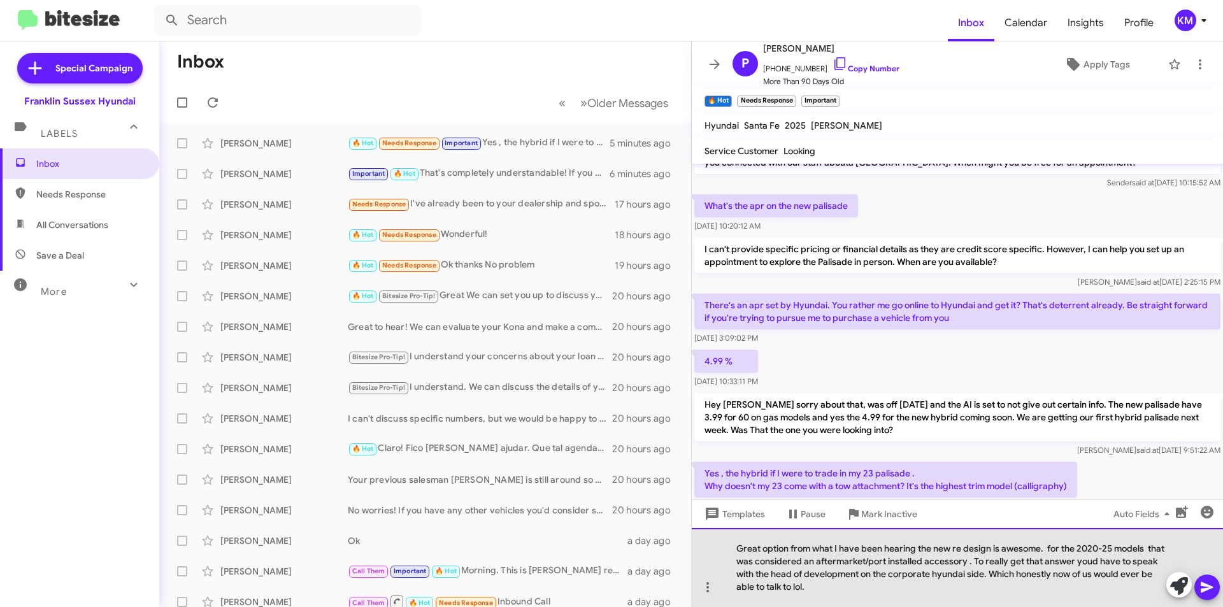
click at [916, 550] on div "Great option from what I have been hearing the new re design is awesome. for th…" at bounding box center [957, 567] width 531 height 79
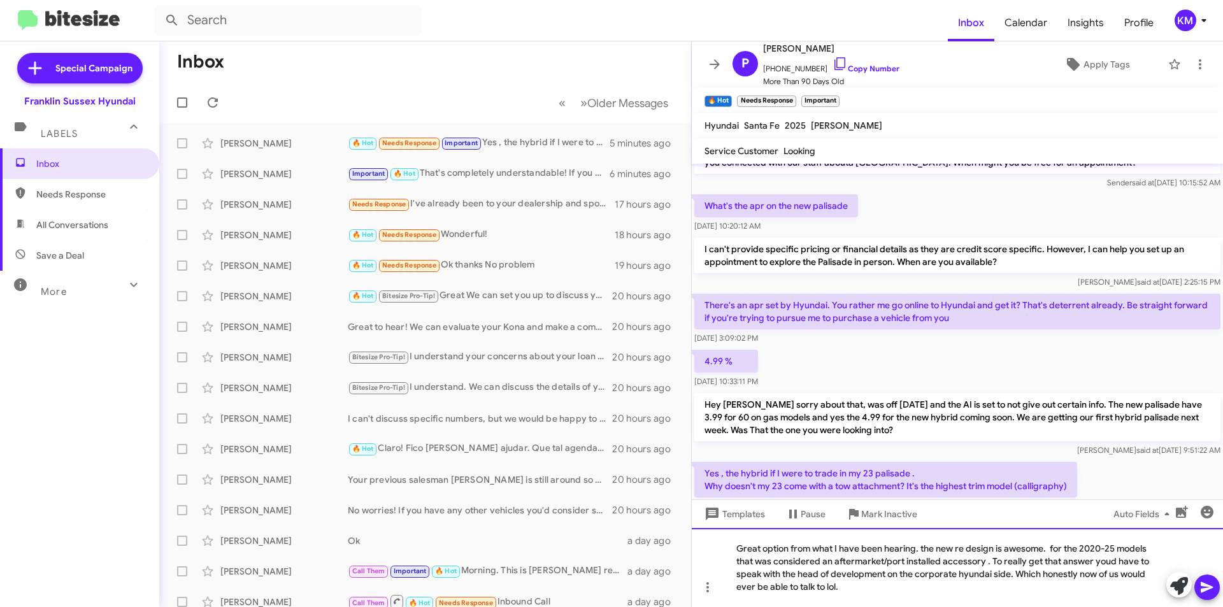
click at [923, 546] on div "Great option from what I have been hearing. the new re design is awesome. for t…" at bounding box center [957, 567] width 531 height 79
click at [1046, 546] on div "Great option from what I have been hearing. The new re design is awesome. for t…" at bounding box center [957, 567] width 531 height 79
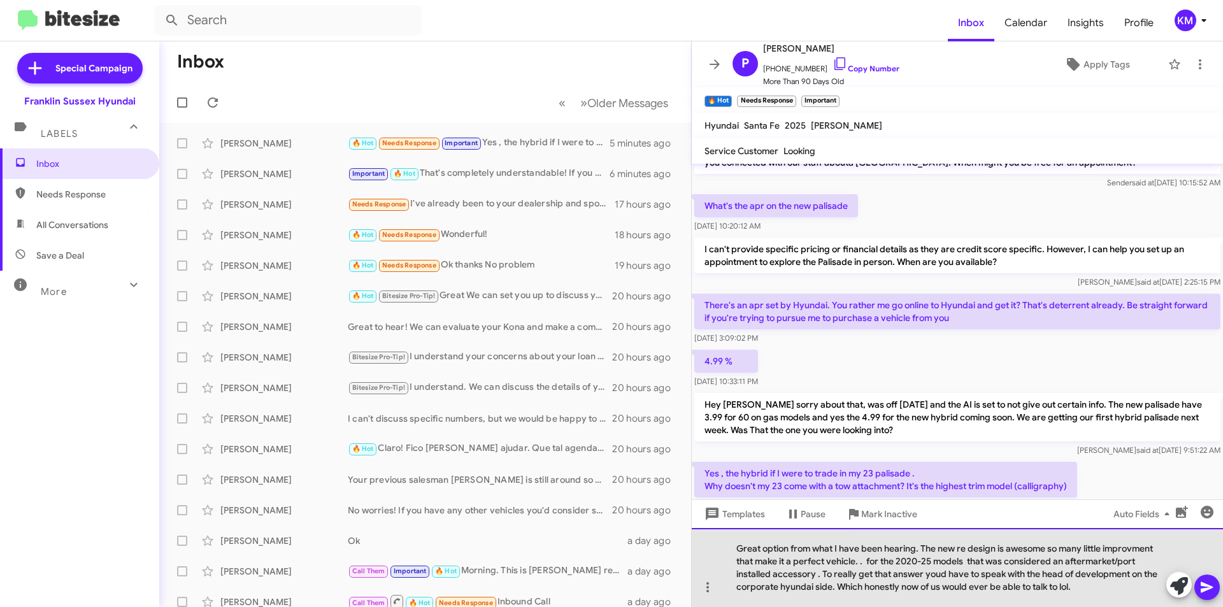
drag, startPoint x: 1153, startPoint y: 548, endPoint x: 1189, endPoint y: 531, distance: 39.9
click at [1153, 546] on div "Great option from what I have been hearing. The new re design is awesome so man…" at bounding box center [957, 567] width 531 height 79
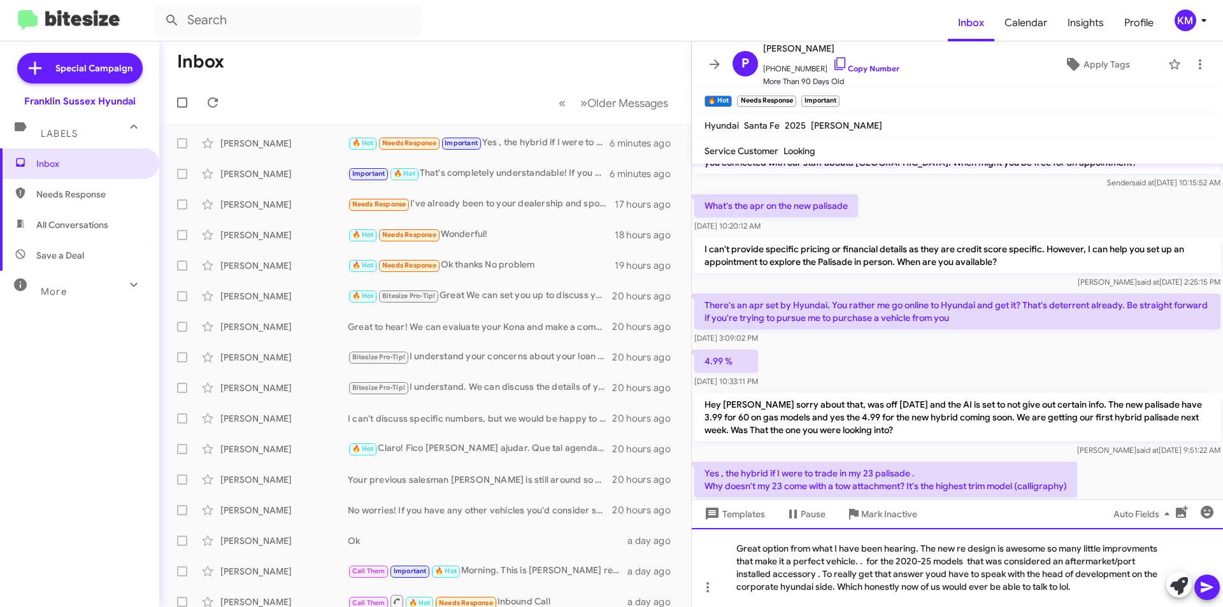
click at [870, 556] on div "Great option from what I have been hearing. The new re design is awesome so man…" at bounding box center [957, 567] width 531 height 79
click at [937, 573] on div "Great option from what I have been hearing. The new re design is awesome so man…" at bounding box center [957, 567] width 531 height 79
click at [940, 573] on div "Great option from what I have been hearing. The new re design is awesome so man…" at bounding box center [957, 567] width 531 height 79
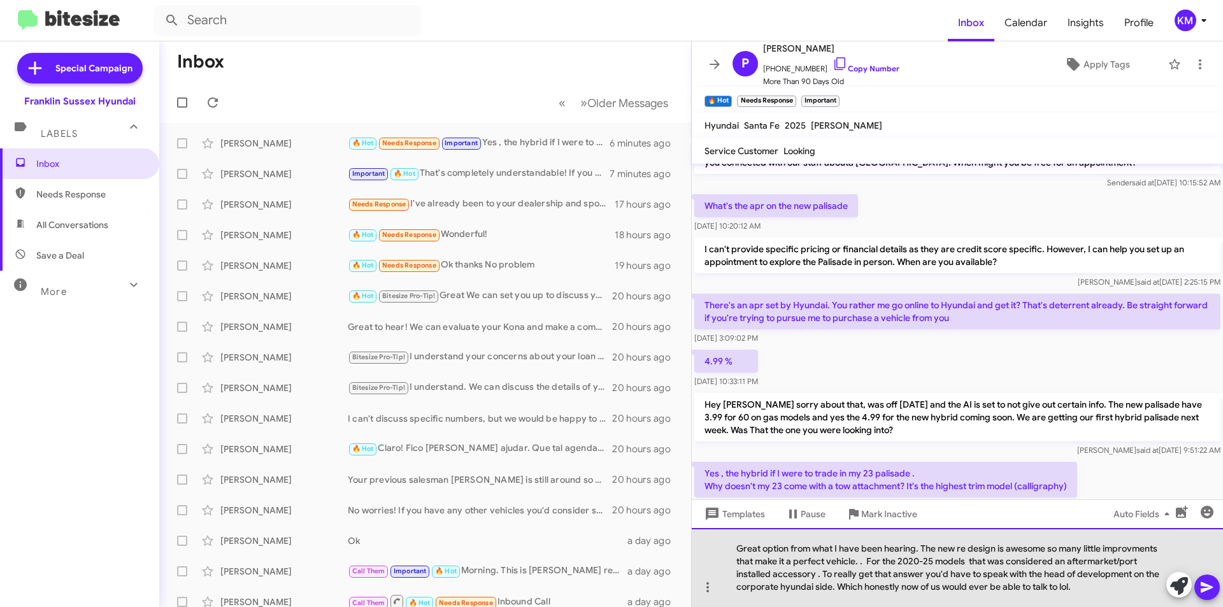
click at [797, 593] on div "Great option from what I have been hearing. The new re design is awesome so man…" at bounding box center [957, 567] width 531 height 79
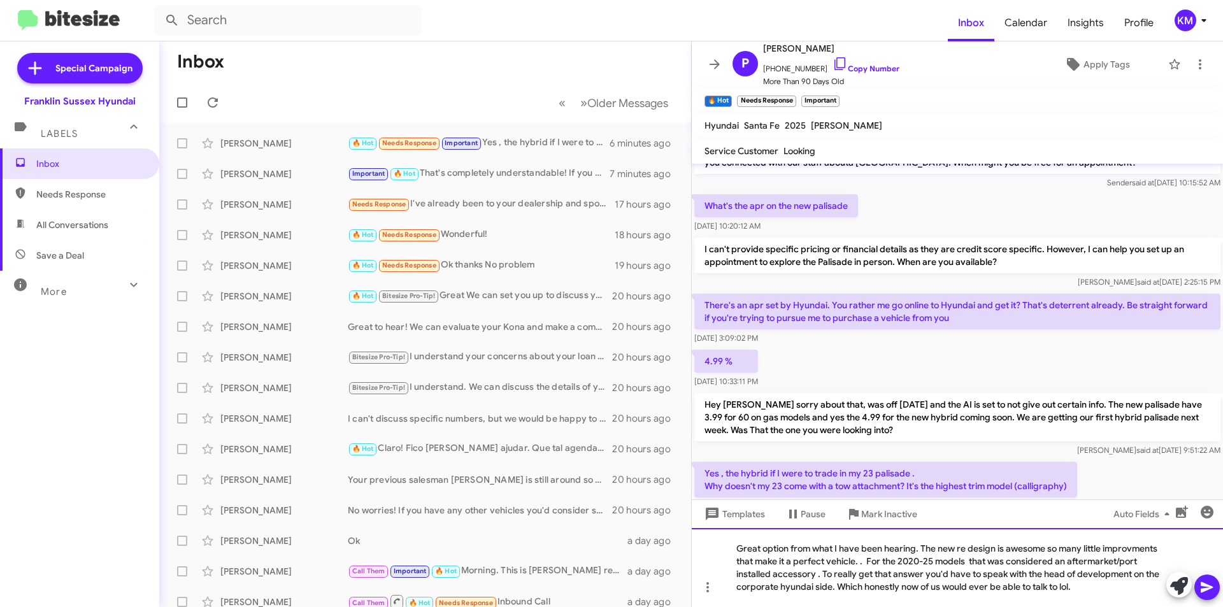
click at [800, 588] on div "Great option from what I have been hearing. The new re design is awesome so man…" at bounding box center [957, 567] width 531 height 79
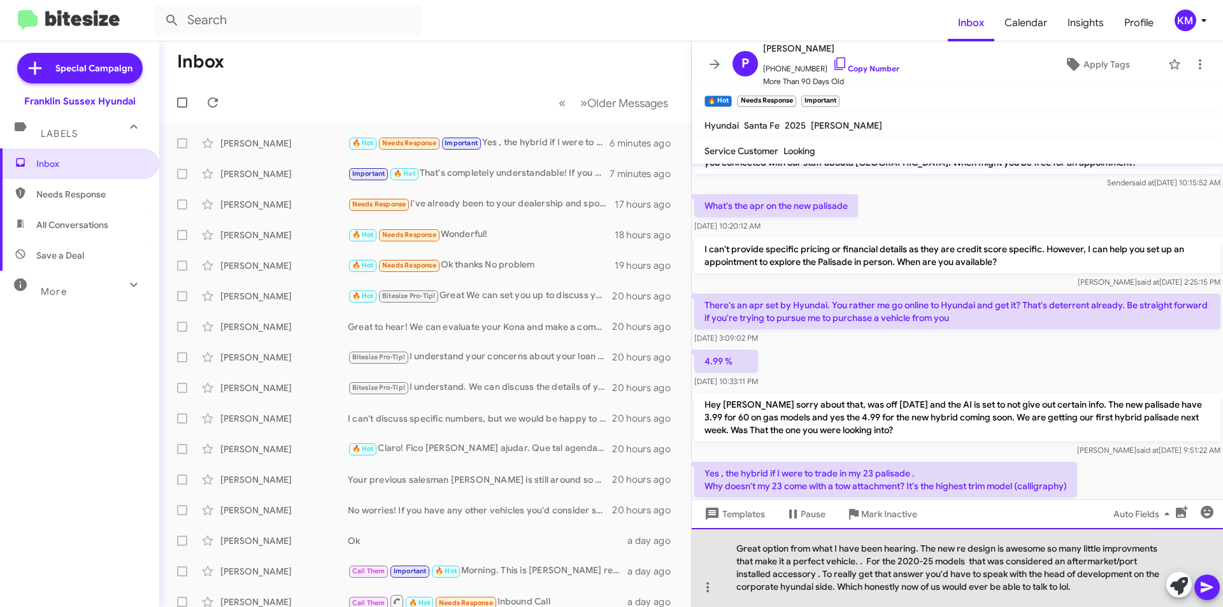
click at [784, 586] on div "Great option from what I have been hearing. The new re design is awesome so man…" at bounding box center [957, 567] width 531 height 79
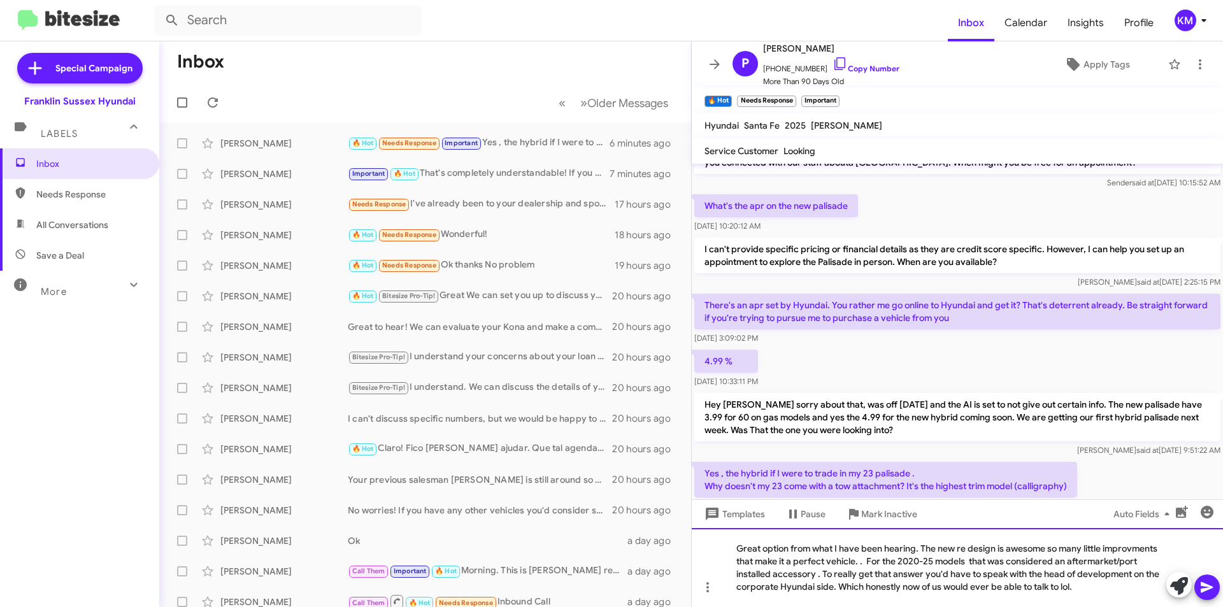
click at [1089, 588] on div "Great option from what I have been hearing. The new re design is awesome so man…" at bounding box center [957, 567] width 531 height 79
click at [1146, 551] on div "Great option from what I have been hearing. The new re design is awesome so man…" at bounding box center [957, 567] width 531 height 79
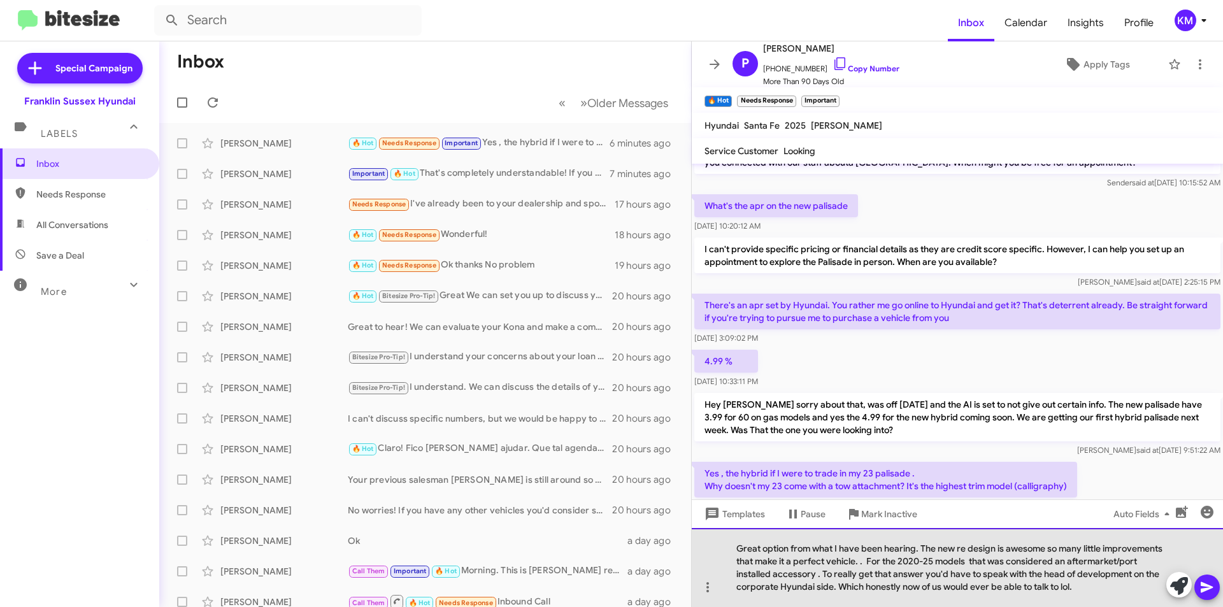
click at [1084, 582] on div "Great option from what I have been hearing. The new re design is awesome so man…" at bounding box center [957, 567] width 531 height 79
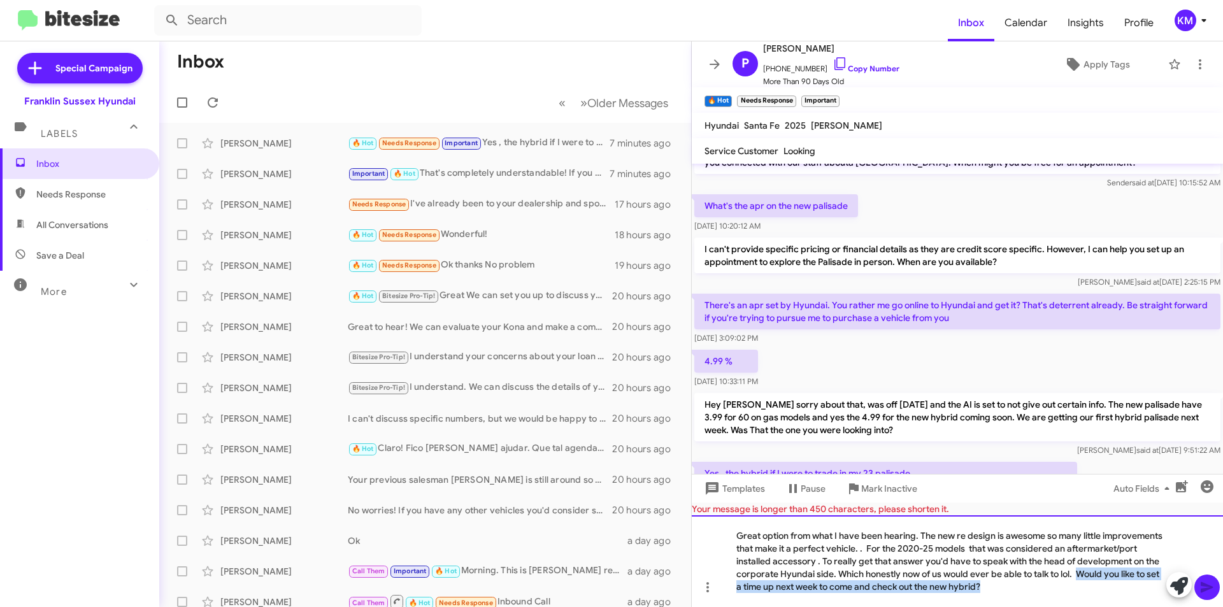
drag, startPoint x: 986, startPoint y: 586, endPoint x: 1078, endPoint y: 571, distance: 93.7
click at [1078, 571] on div "Great option from what I have been hearing. The new re design is awesome so man…" at bounding box center [957, 561] width 531 height 92
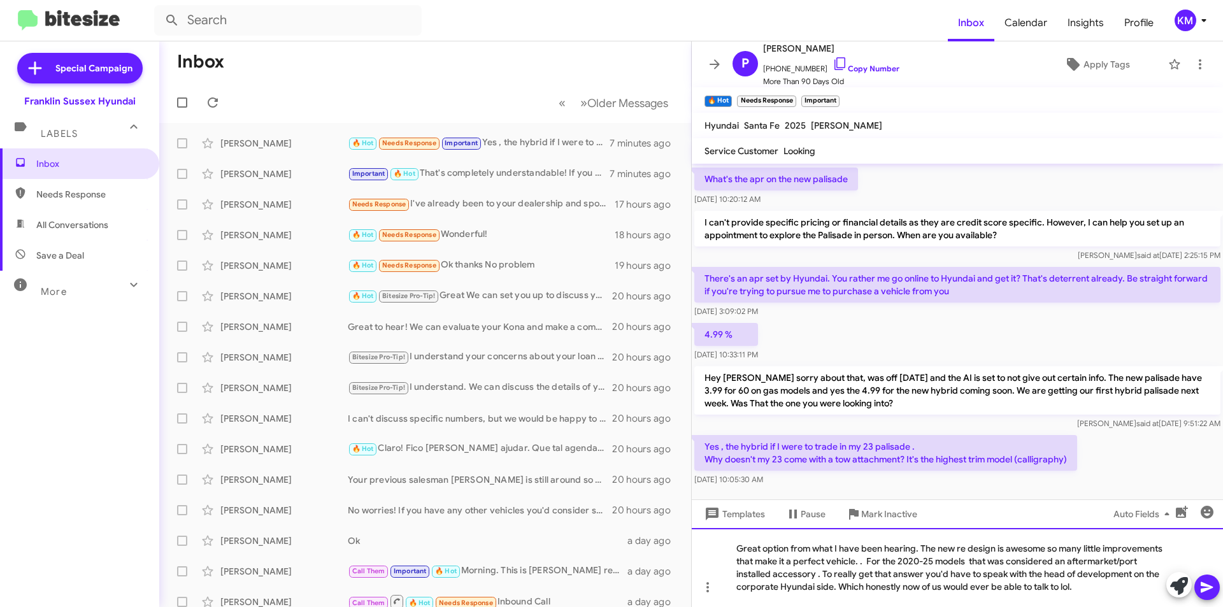
scroll to position [66, 0]
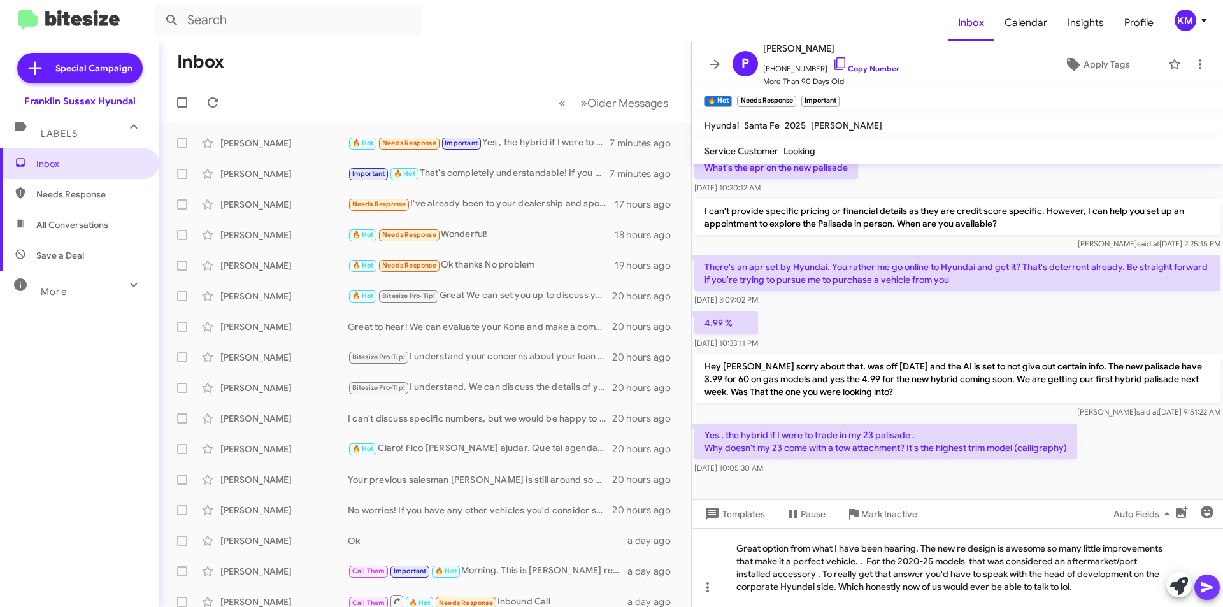
click at [1208, 585] on icon at bounding box center [1206, 586] width 15 height 15
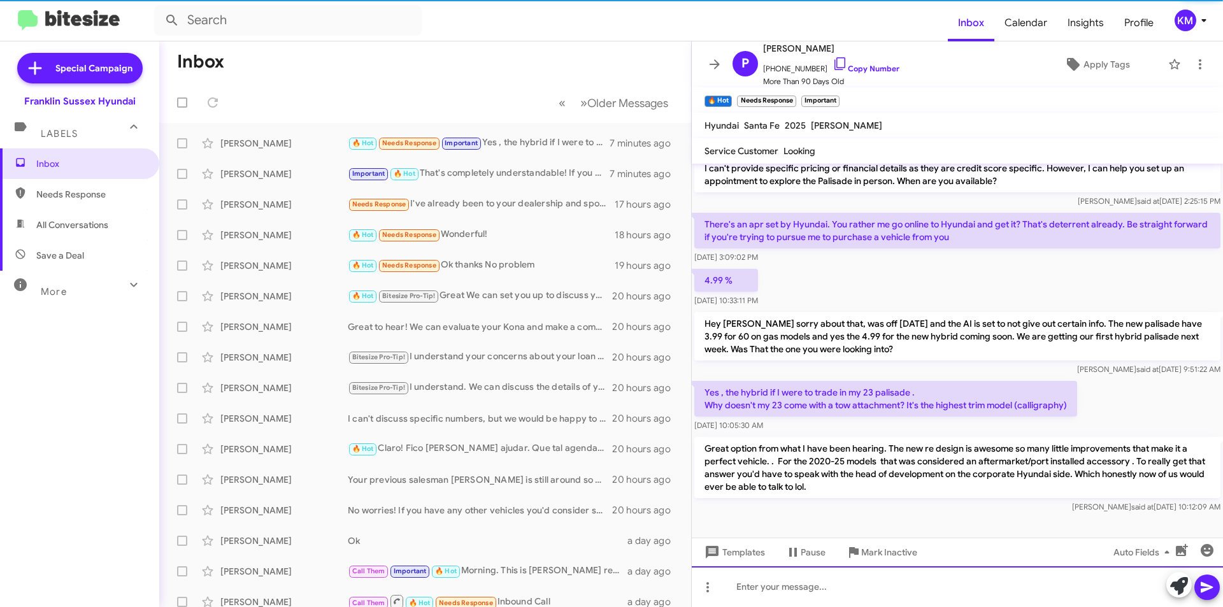
scroll to position [113, 0]
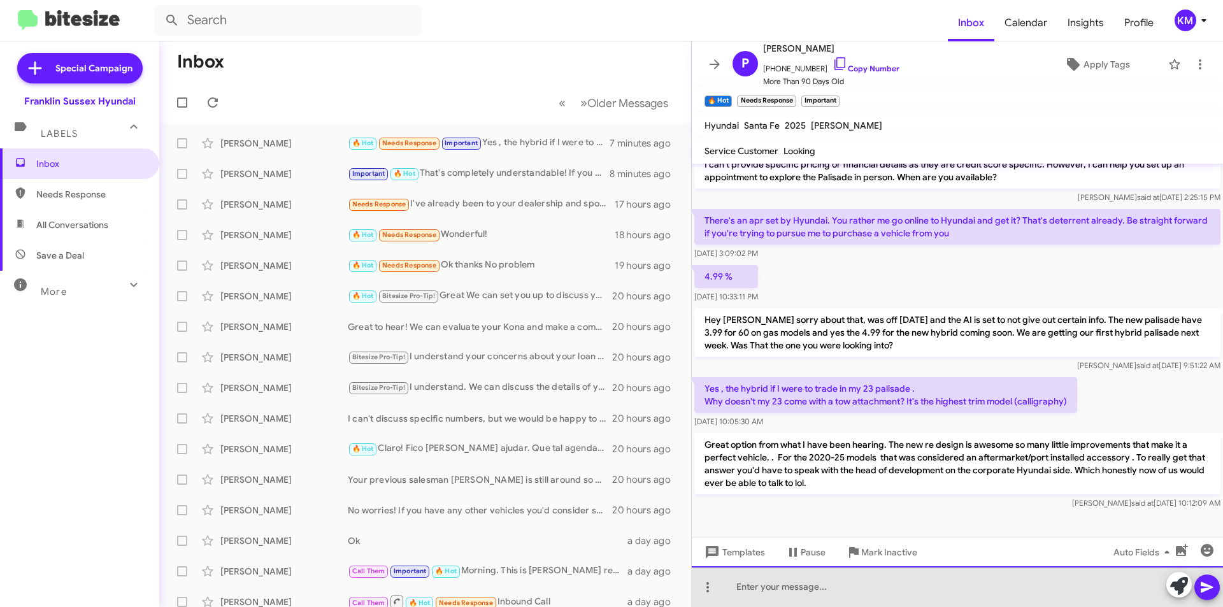
click at [853, 586] on div at bounding box center [957, 586] width 531 height 41
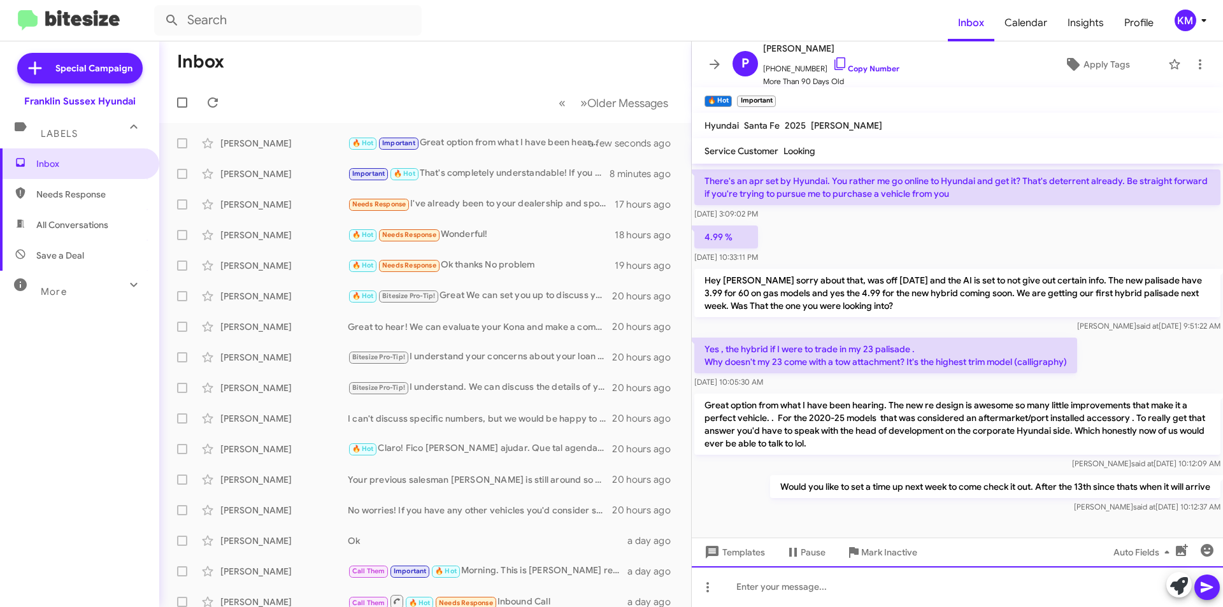
scroll to position [159, 0]
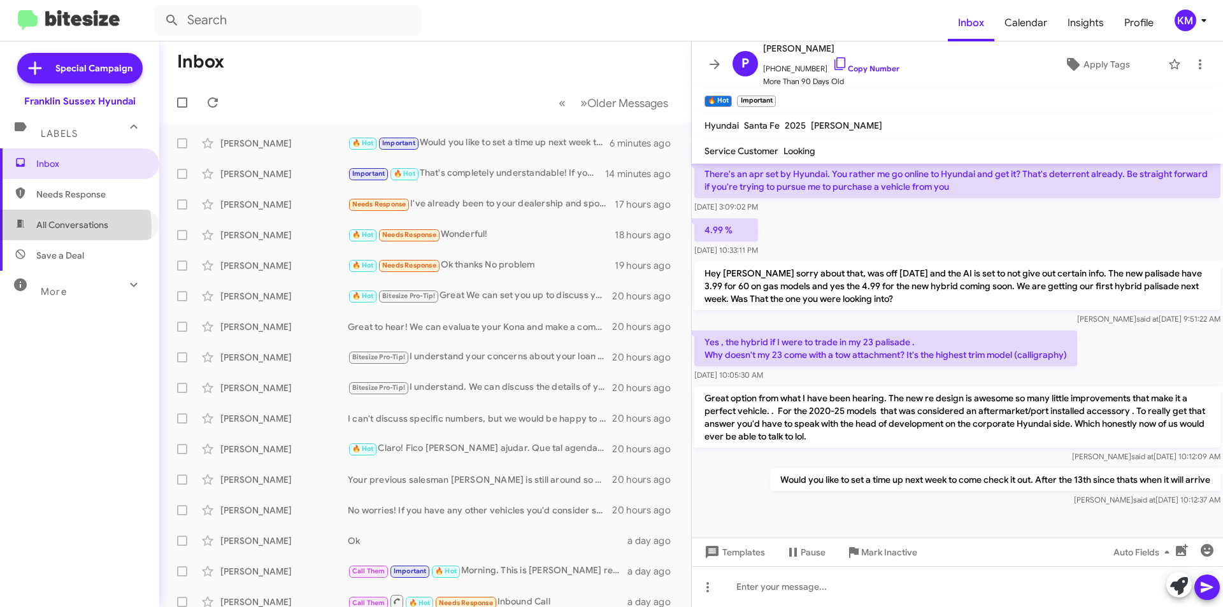
click at [64, 227] on span "All Conversations" at bounding box center [72, 224] width 72 height 13
type input "in:all-conversations"
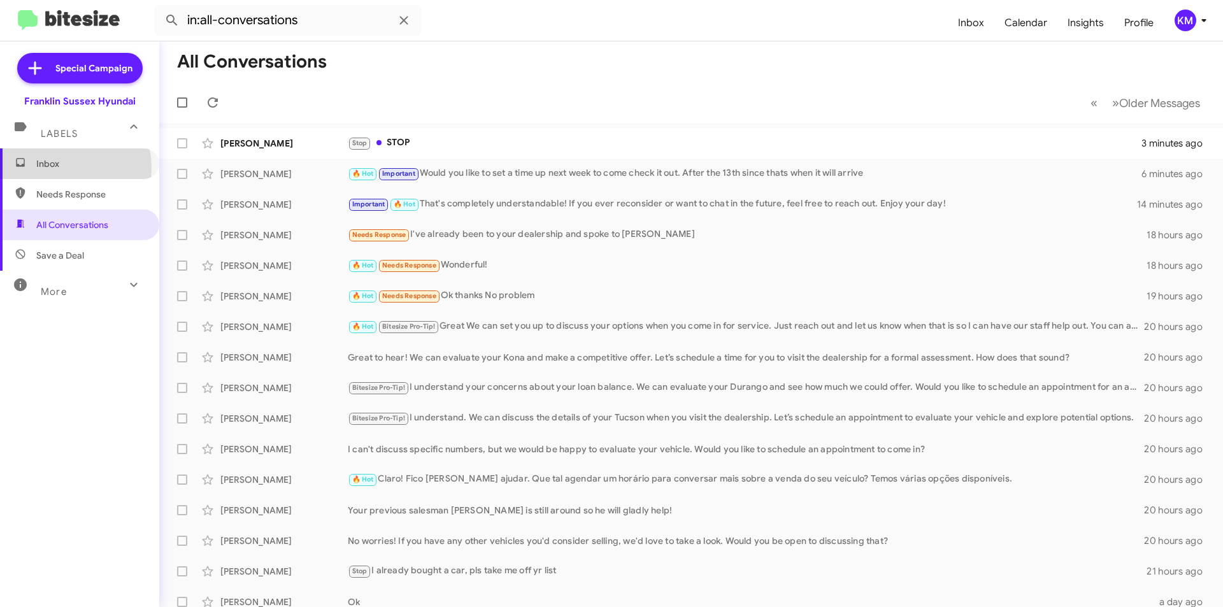
click at [66, 167] on span "Inbox" at bounding box center [90, 163] width 108 height 13
